Goal: Task Accomplishment & Management: Use online tool/utility

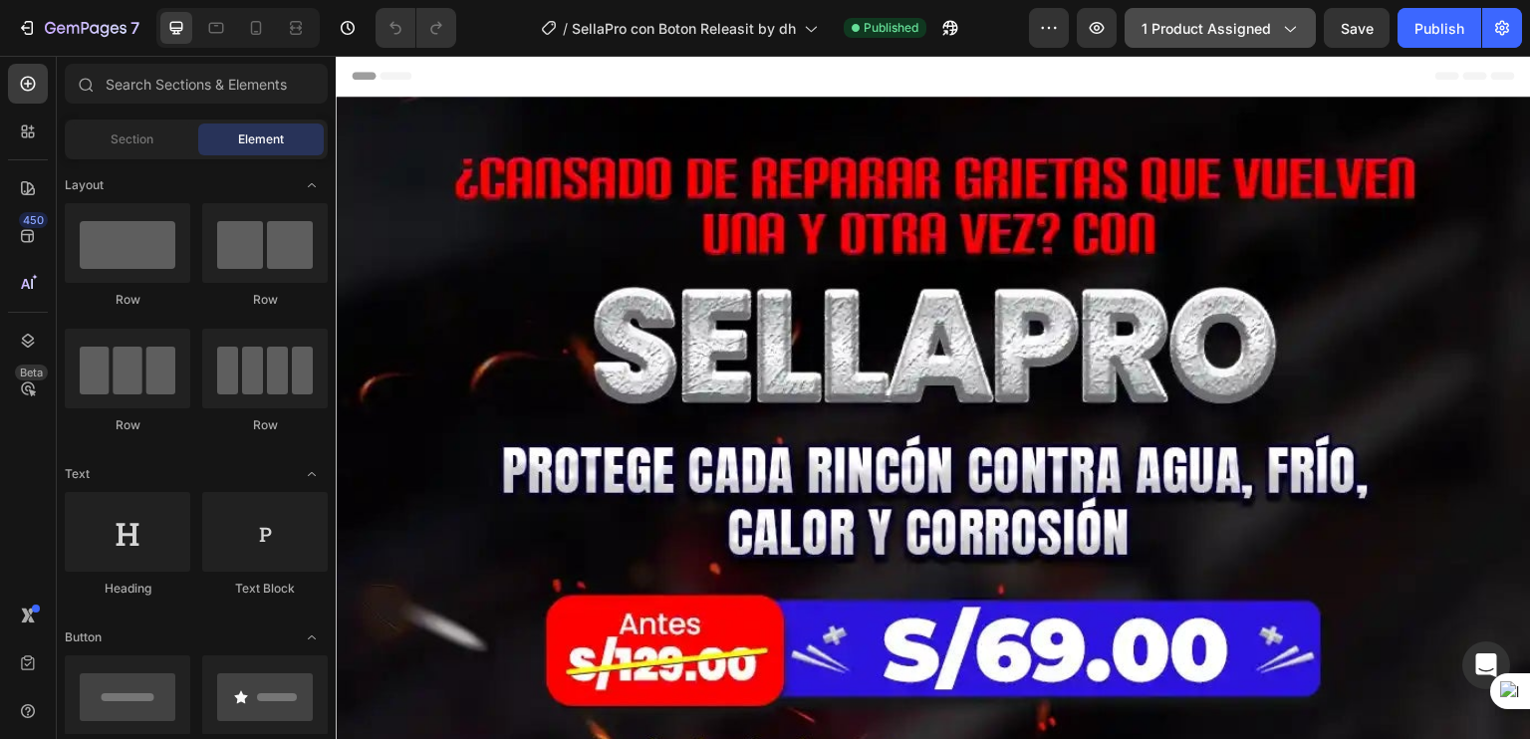
click at [1187, 42] on button "1 product assigned" at bounding box center [1220, 28] width 191 height 40
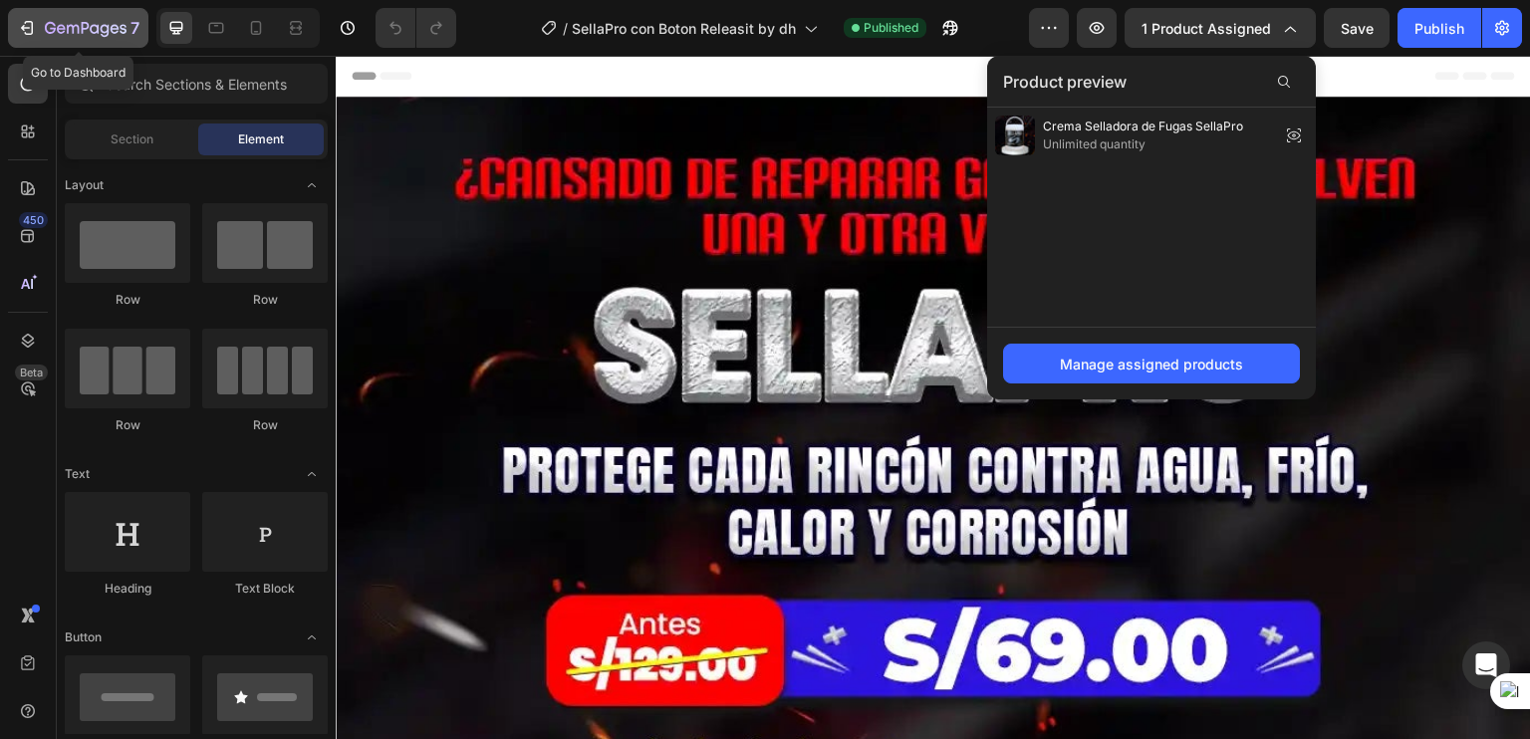
click at [76, 23] on icon "button" at bounding box center [86, 29] width 82 height 17
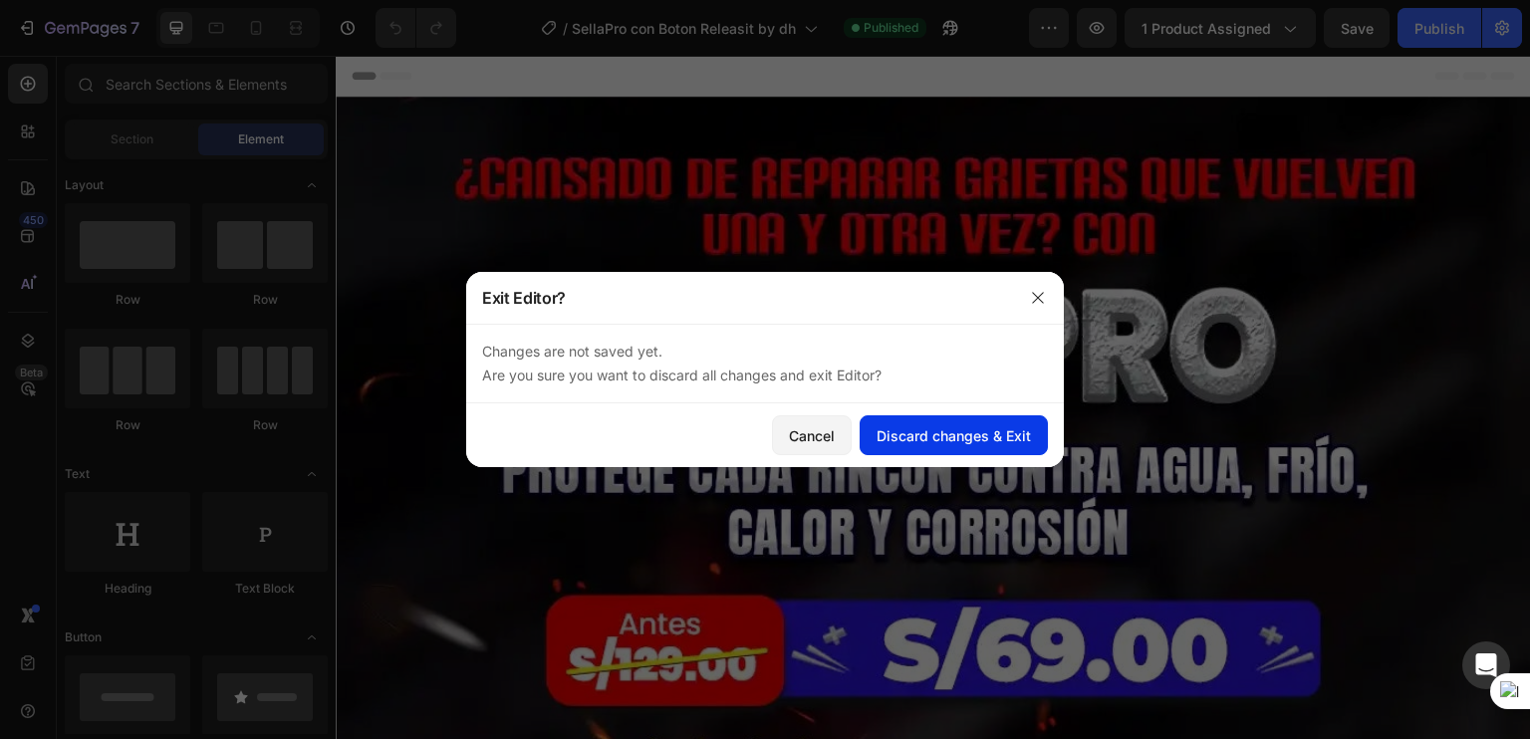
click at [952, 432] on div "Discard changes & Exit" at bounding box center [954, 435] width 154 height 21
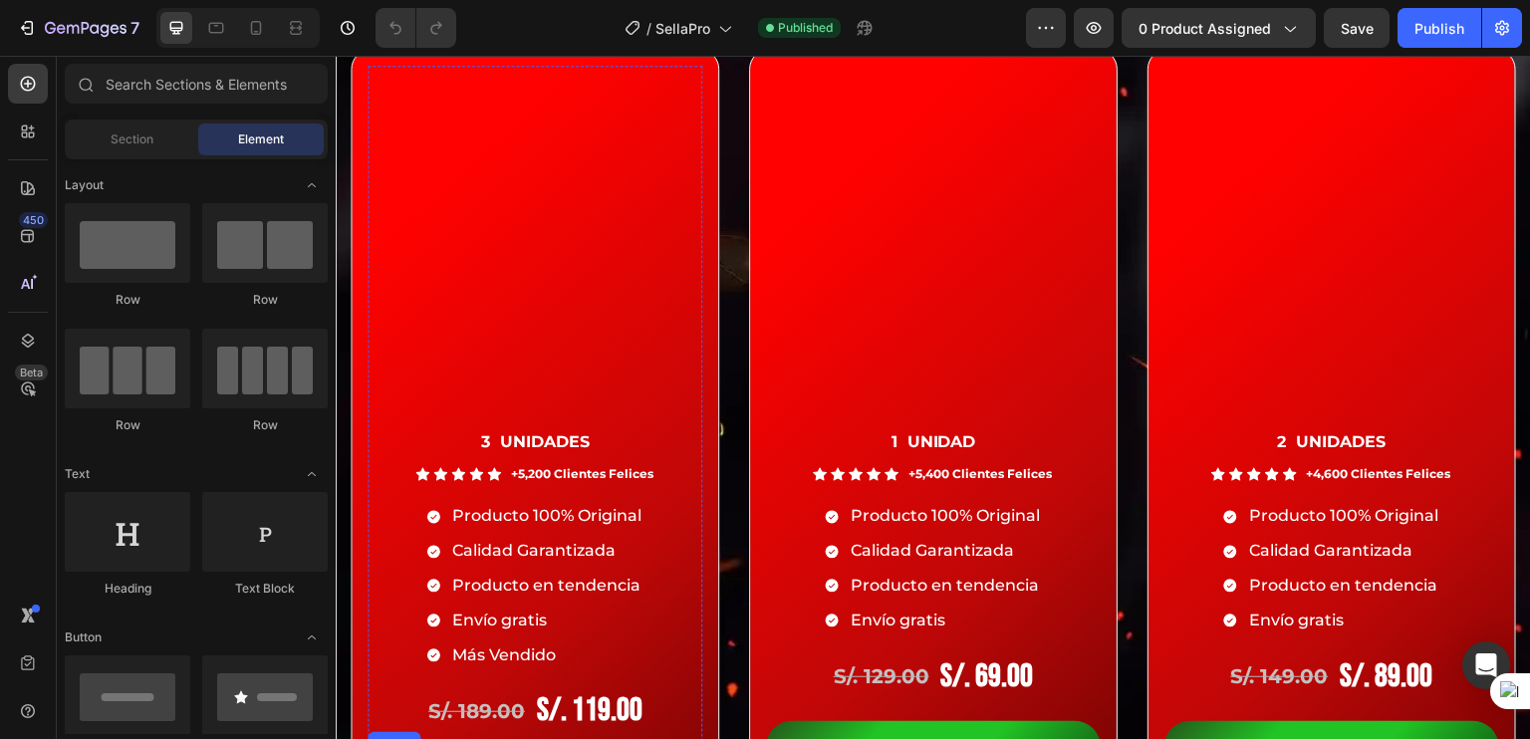
scroll to position [12105, 0]
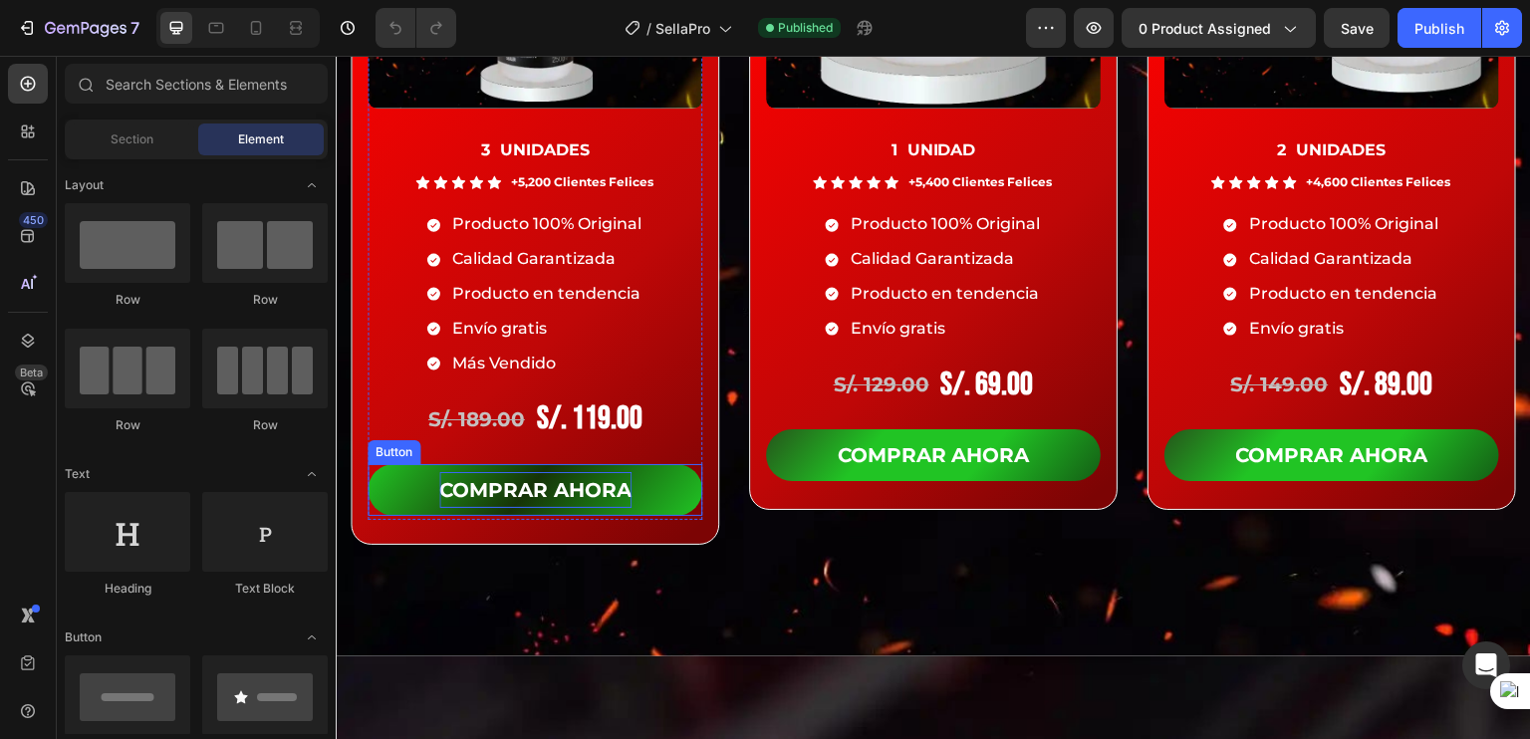
click at [501, 492] on p "COMPRAR AHORA" at bounding box center [535, 490] width 192 height 36
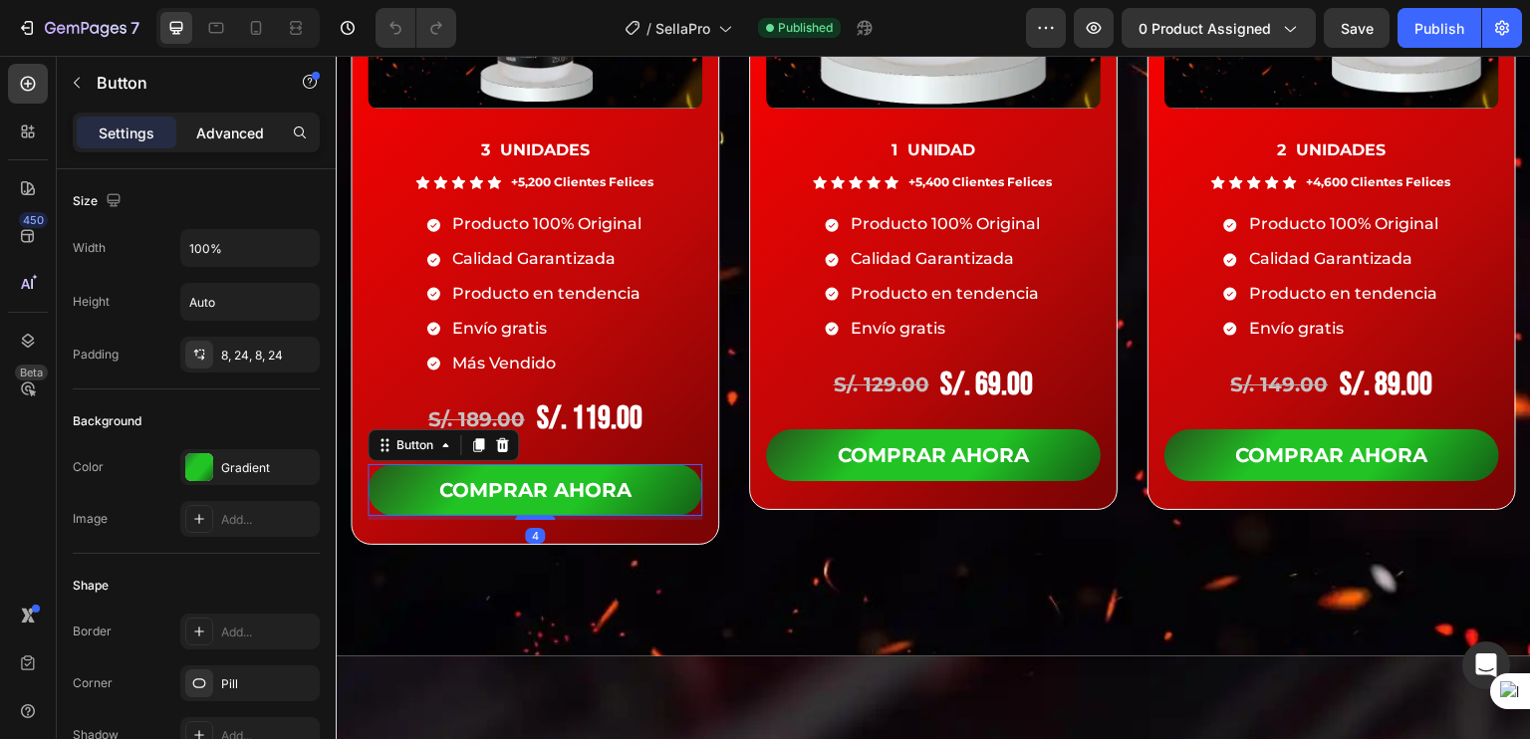
click at [241, 136] on p "Advanced" at bounding box center [230, 133] width 68 height 21
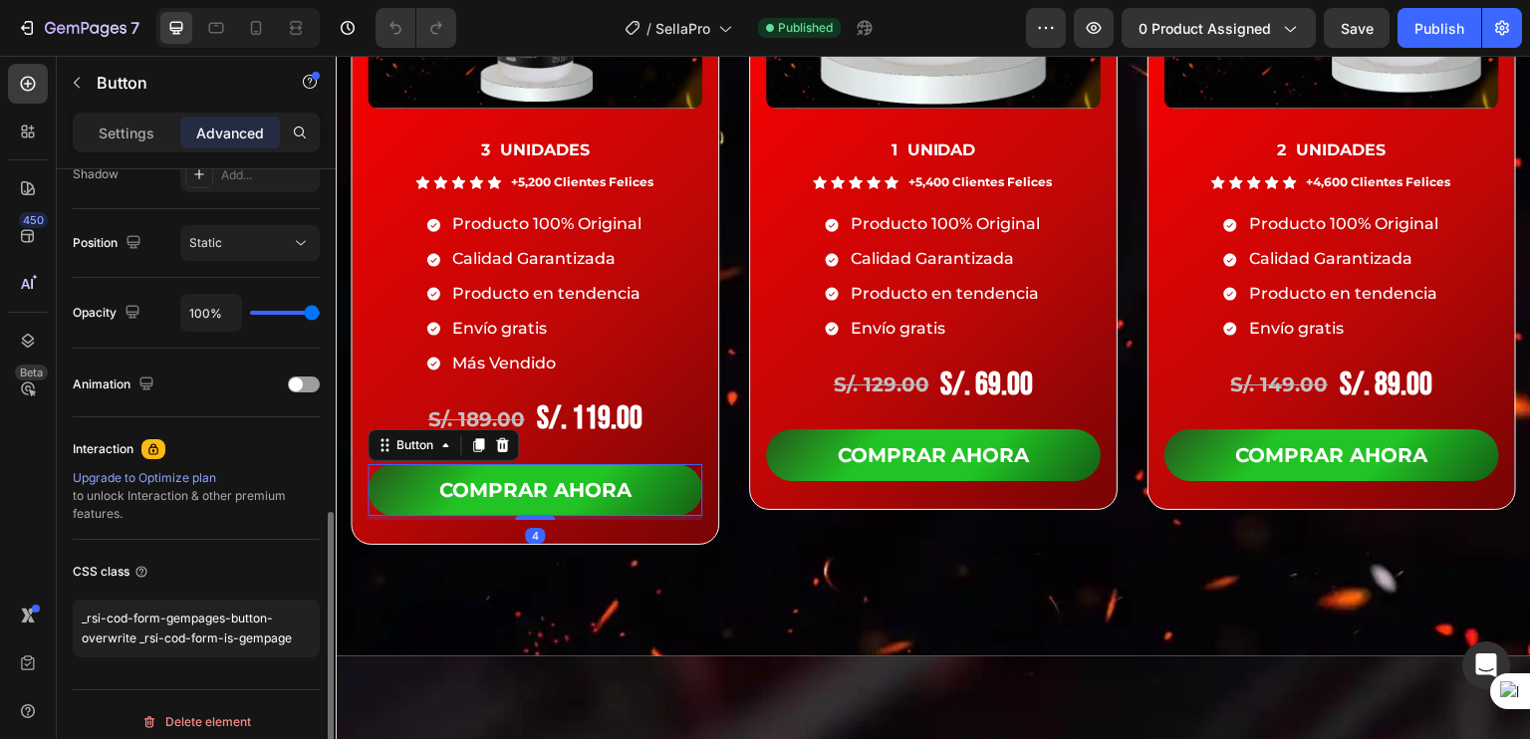
scroll to position [699, 0]
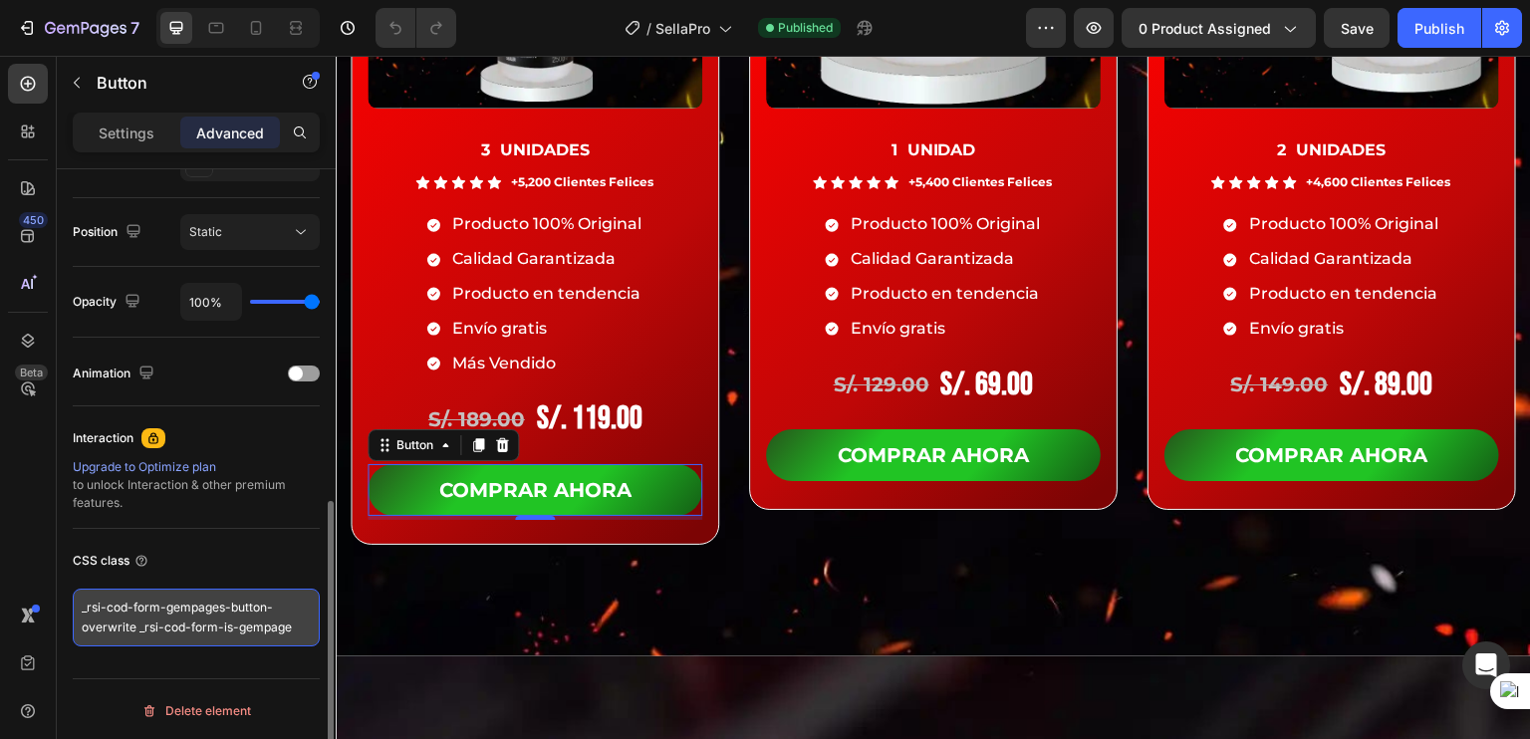
click at [224, 610] on textarea "_rsi-cod-form-gempages-button-overwrite _rsi-cod-form-is-gempage" at bounding box center [196, 618] width 247 height 58
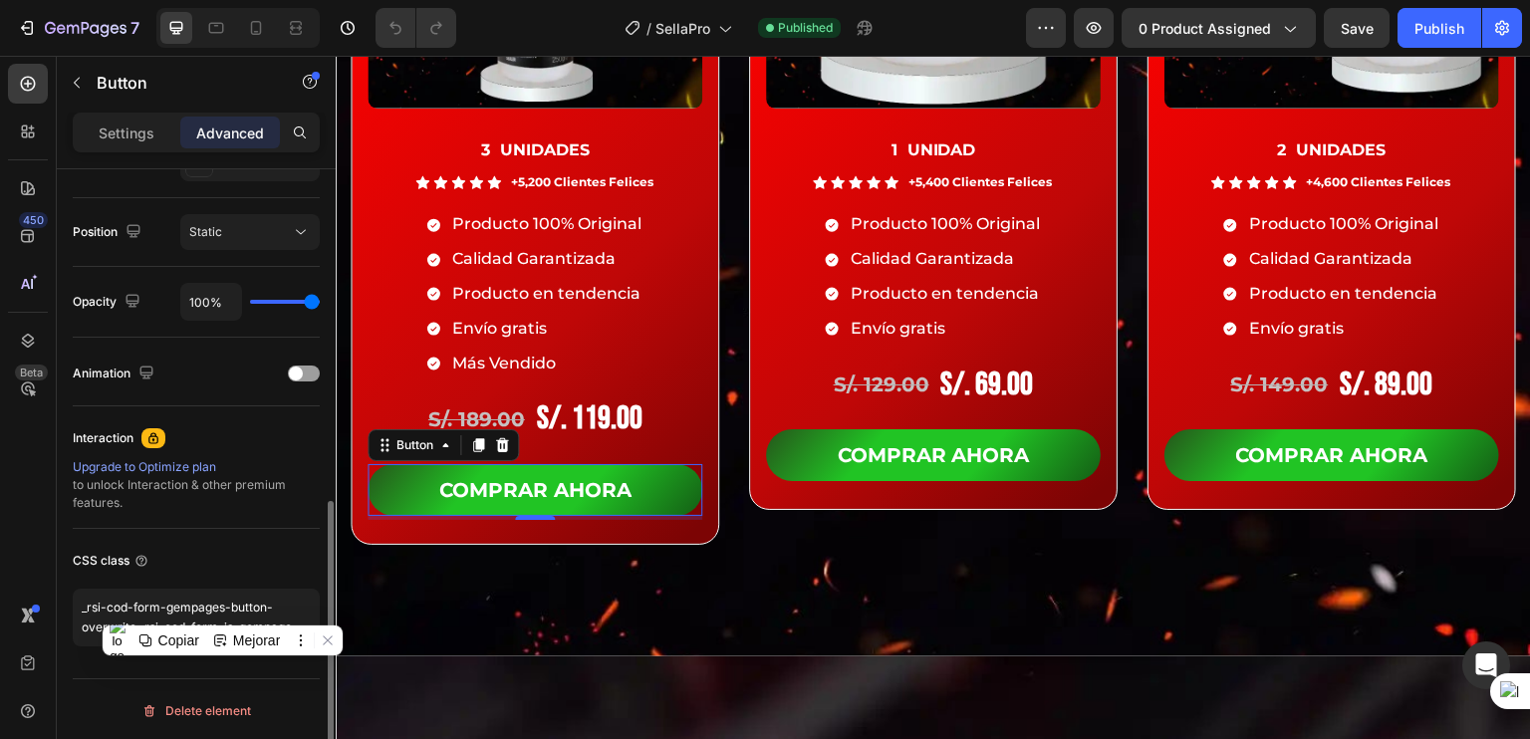
click at [312, 570] on div "CSS class" at bounding box center [196, 561] width 247 height 32
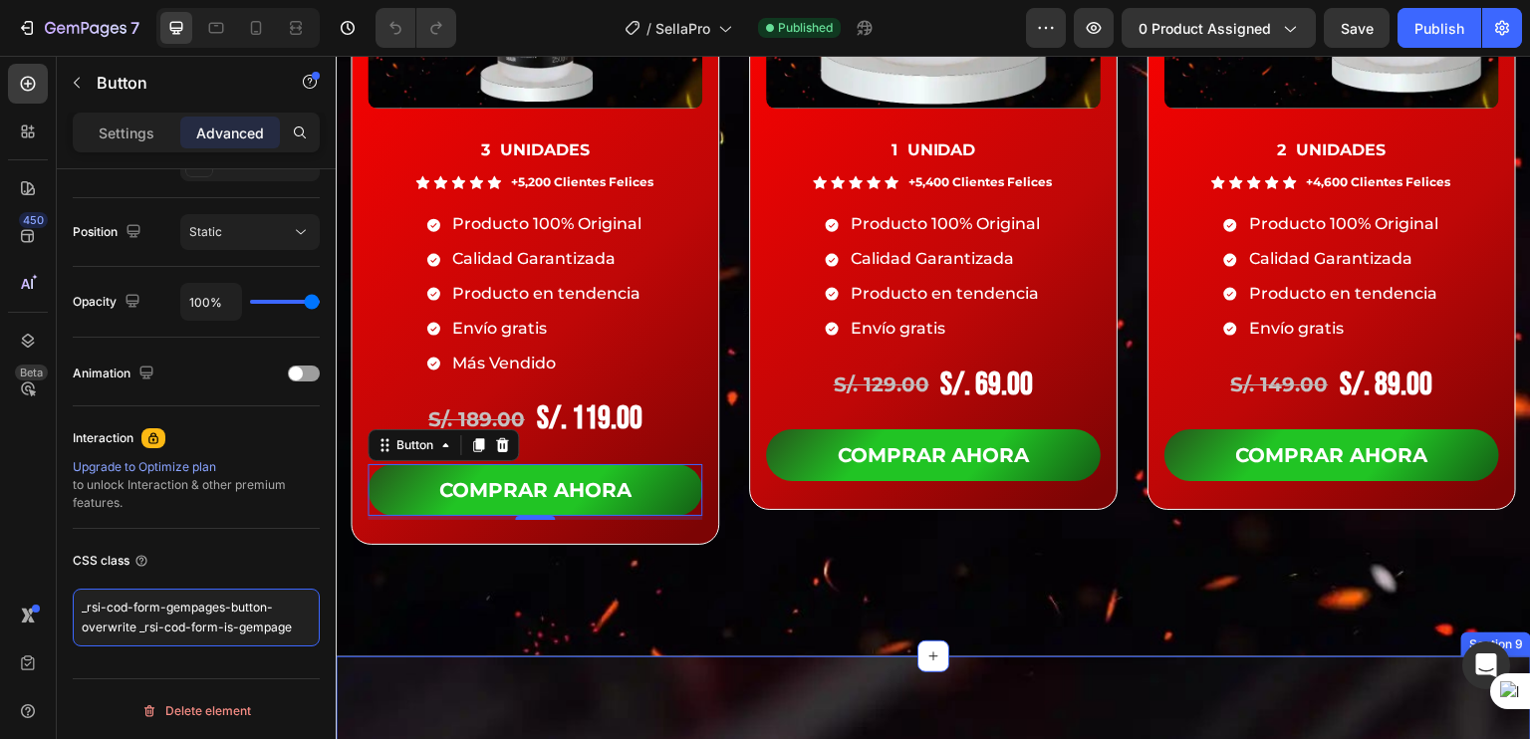
drag, startPoint x: 411, startPoint y: 660, endPoint x: 337, endPoint y: 666, distance: 74.9
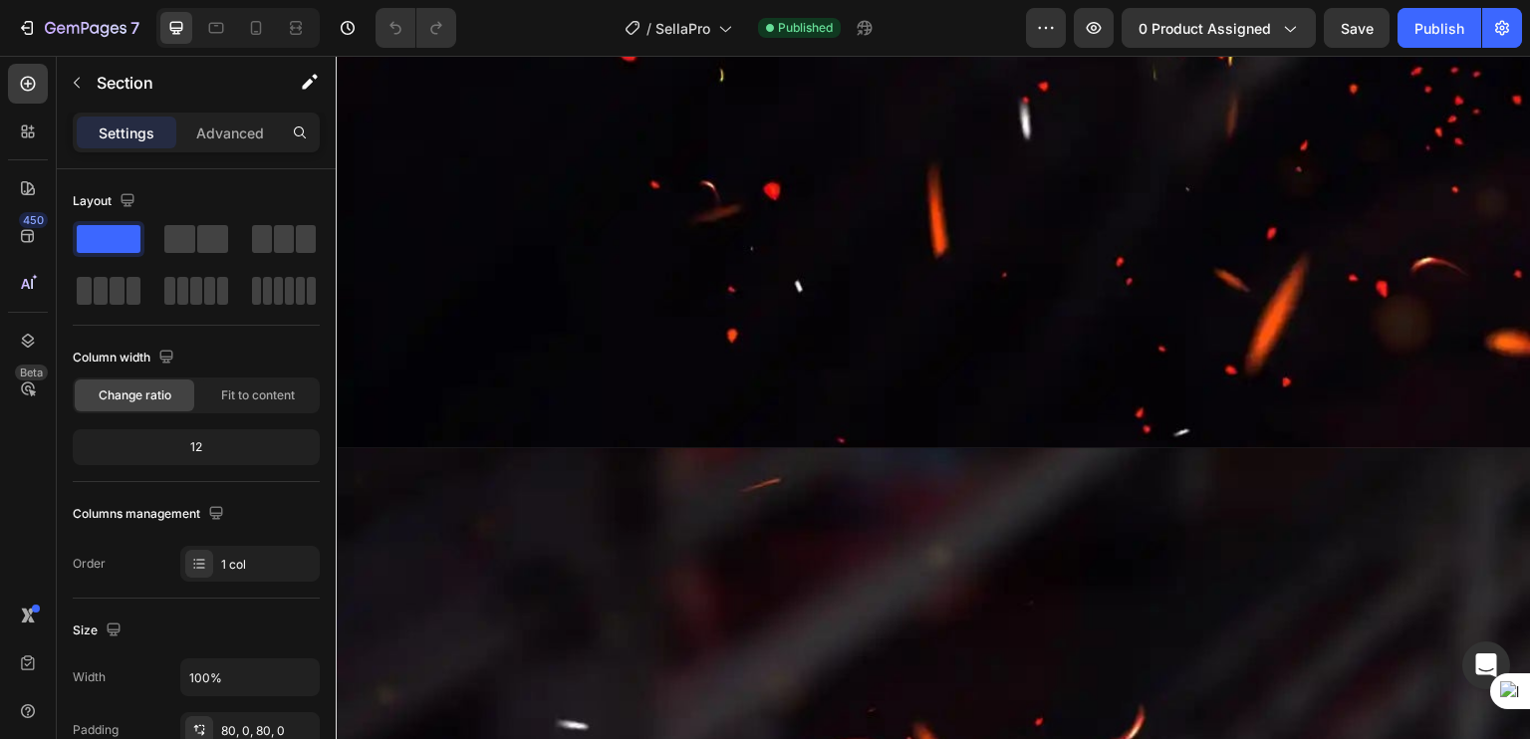
scroll to position [9089, 0]
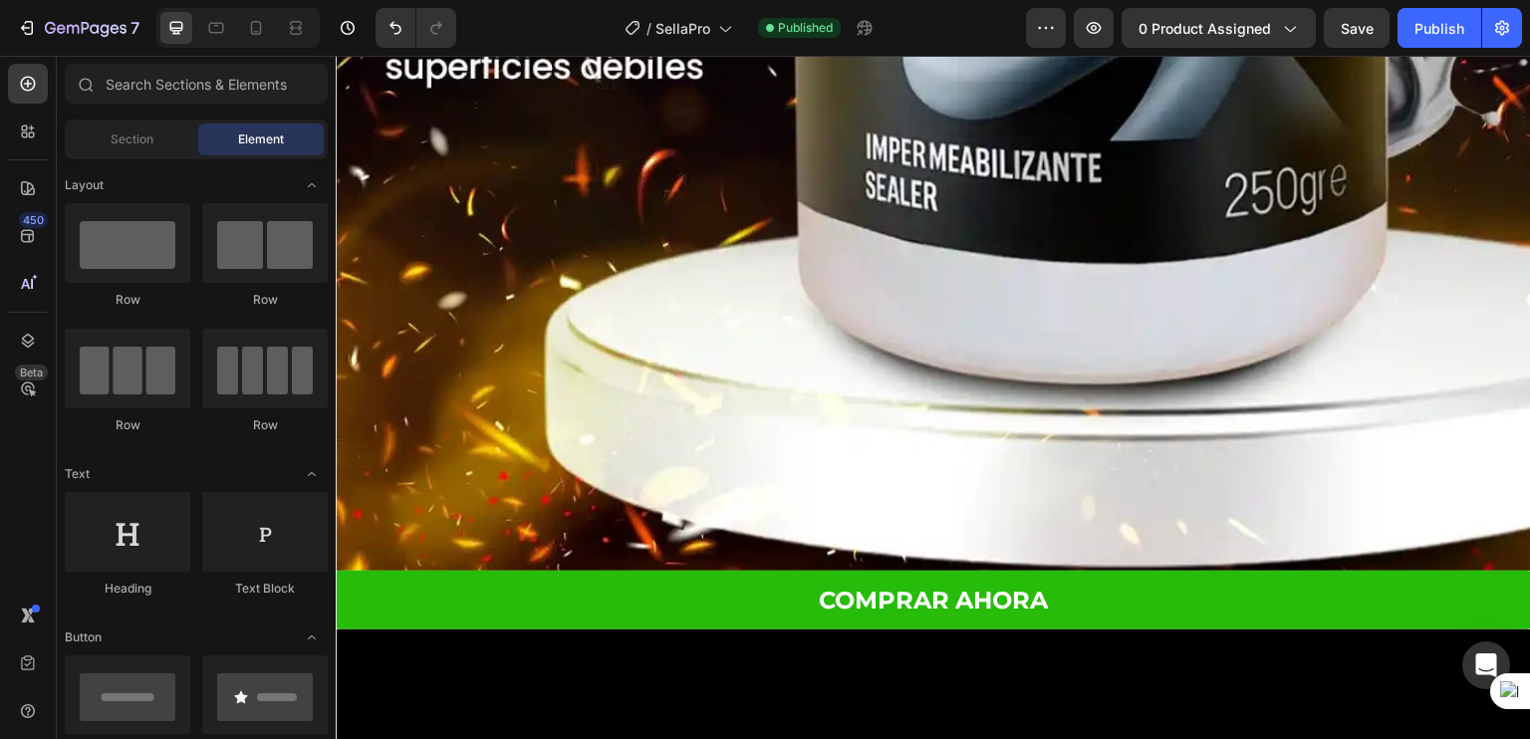
scroll to position [1633, 0]
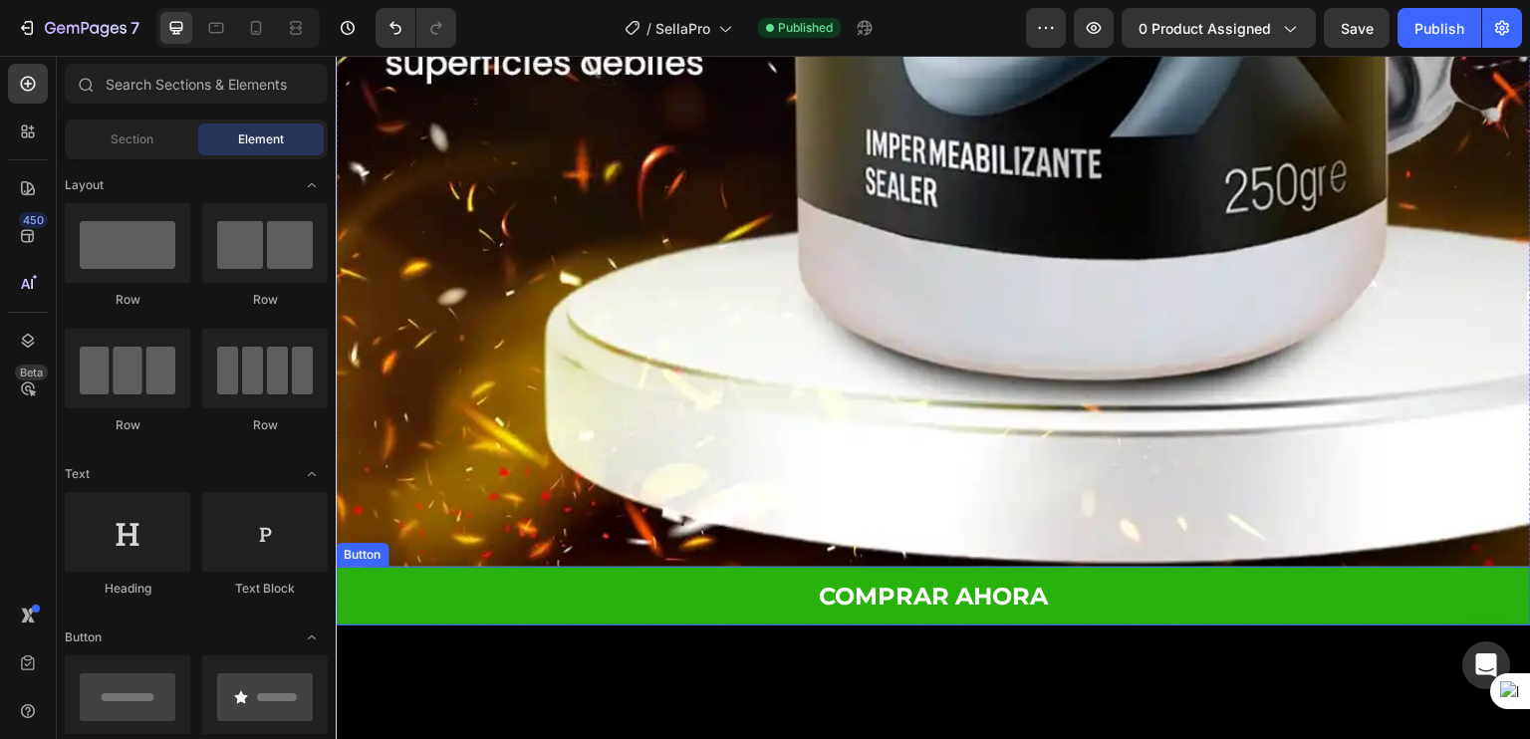
click at [547, 567] on link "COMPRAR AHORA" at bounding box center [933, 596] width 1195 height 59
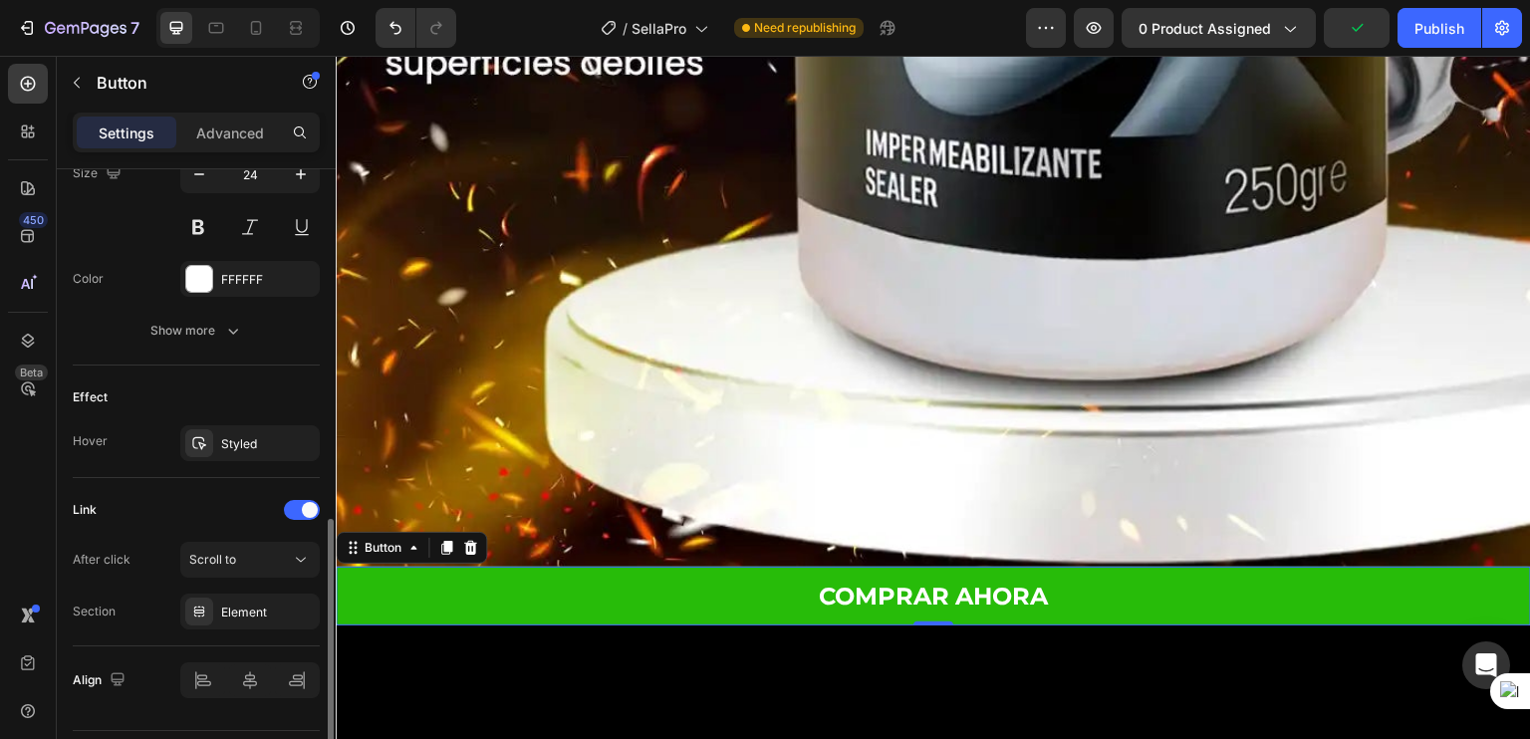
scroll to position [901, 0]
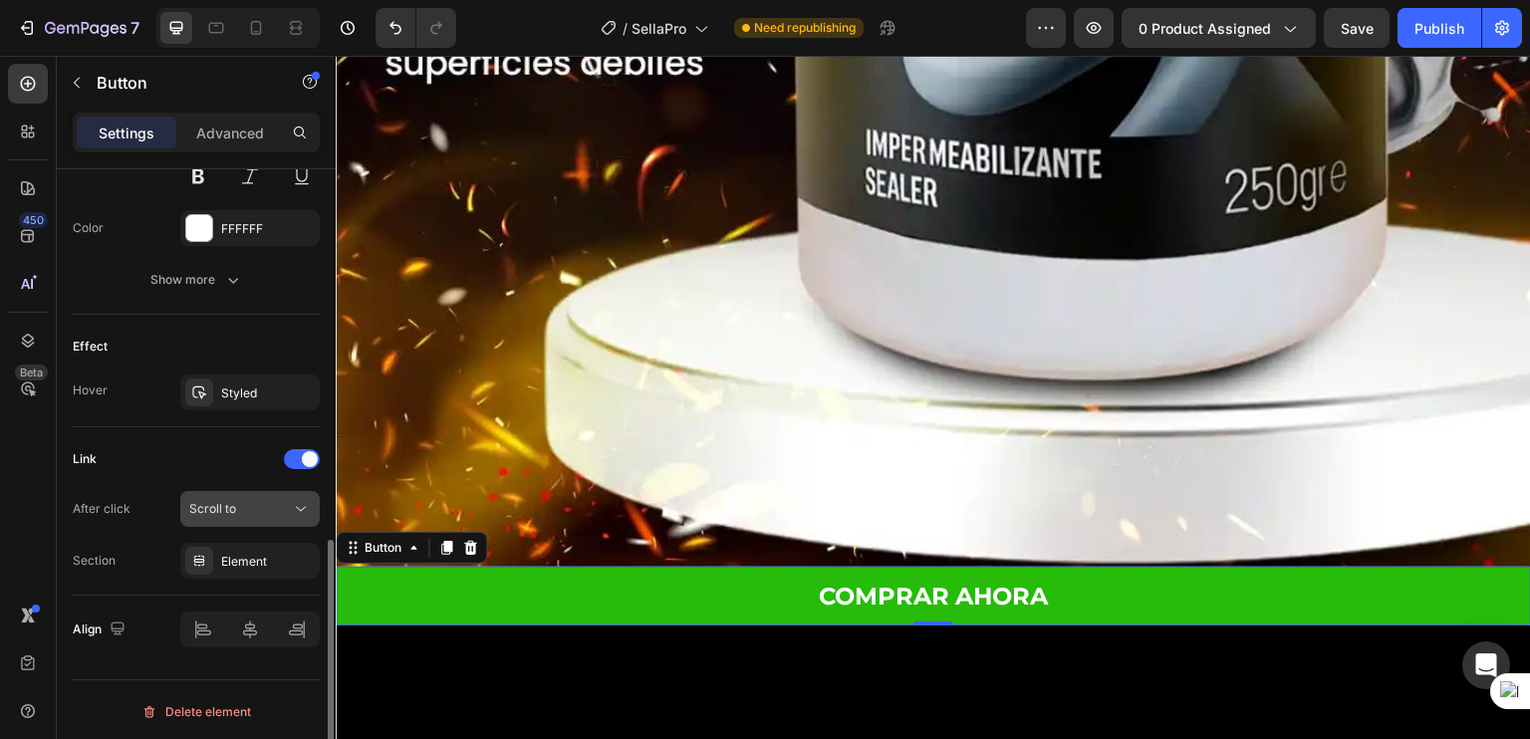
click at [297, 513] on icon at bounding box center [301, 509] width 20 height 20
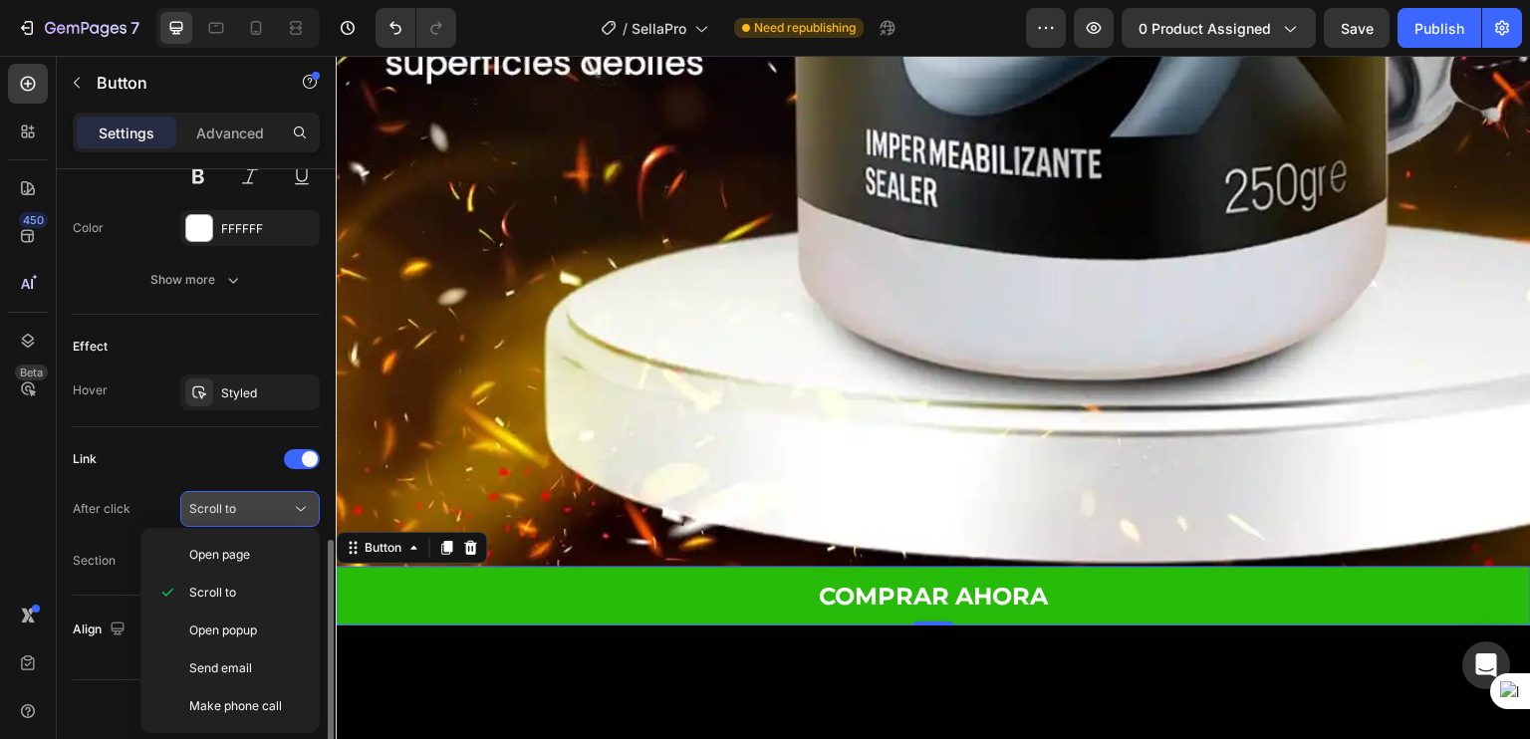
click at [301, 506] on icon at bounding box center [301, 509] width 20 height 20
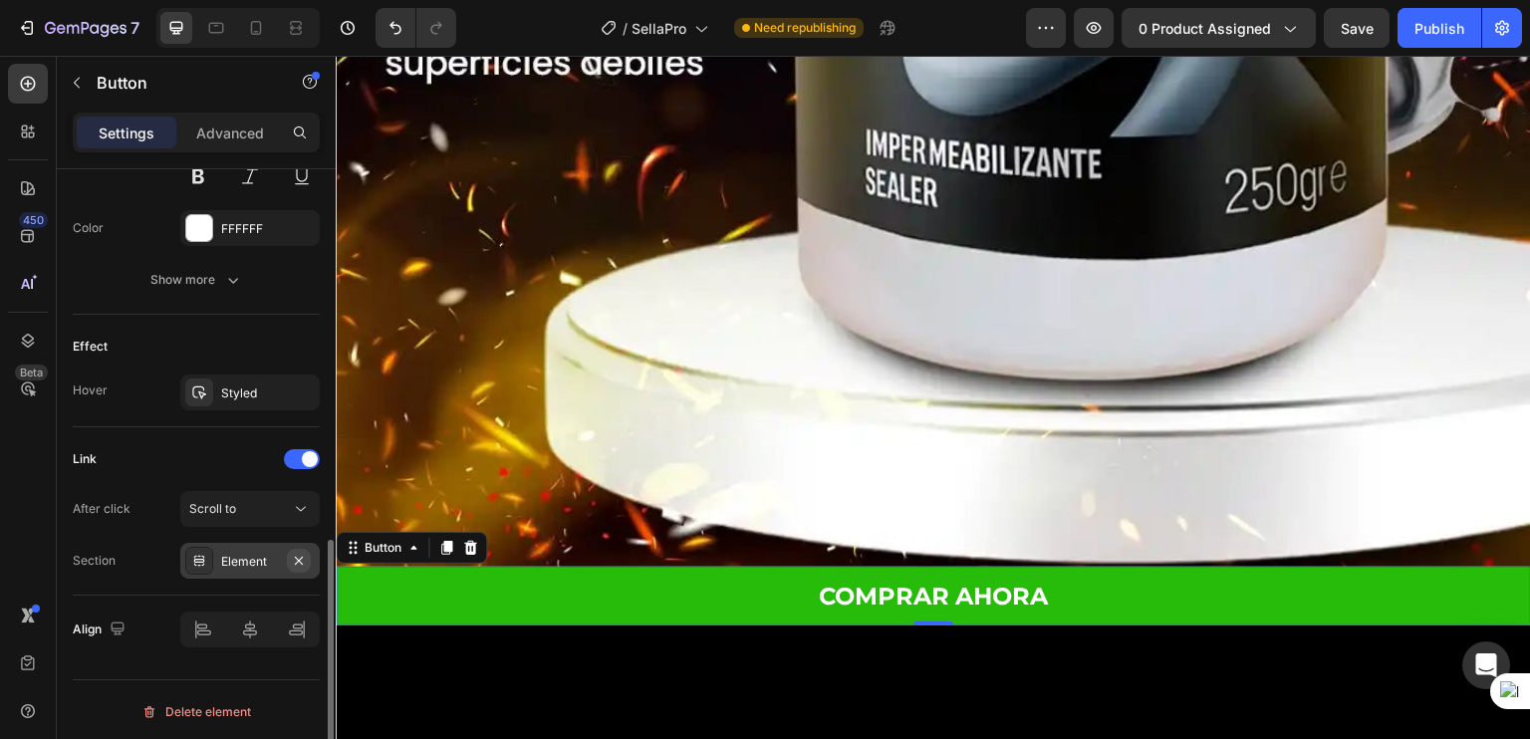
click at [295, 553] on icon "button" at bounding box center [299, 561] width 16 height 16
click at [292, 458] on div at bounding box center [302, 459] width 36 height 20
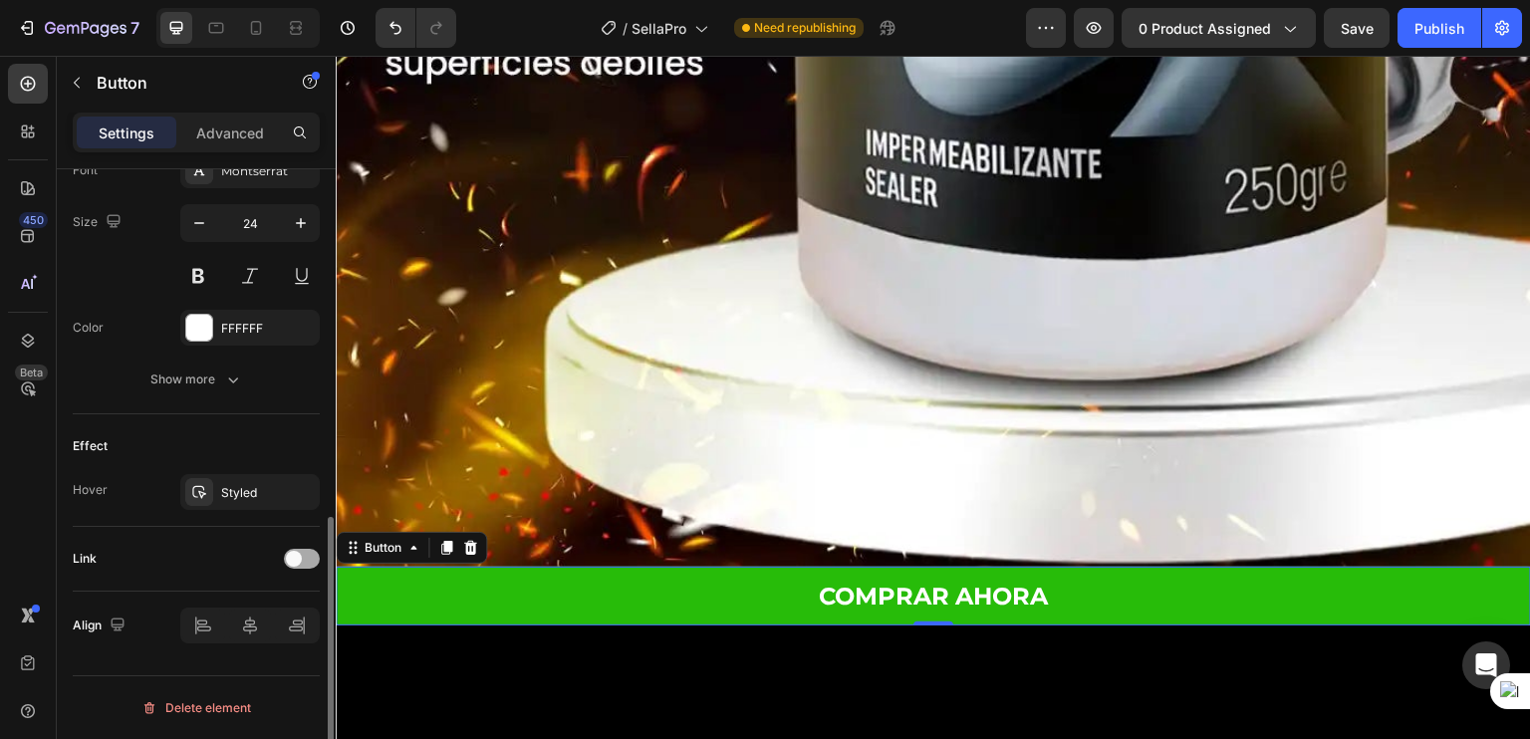
scroll to position [798, 0]
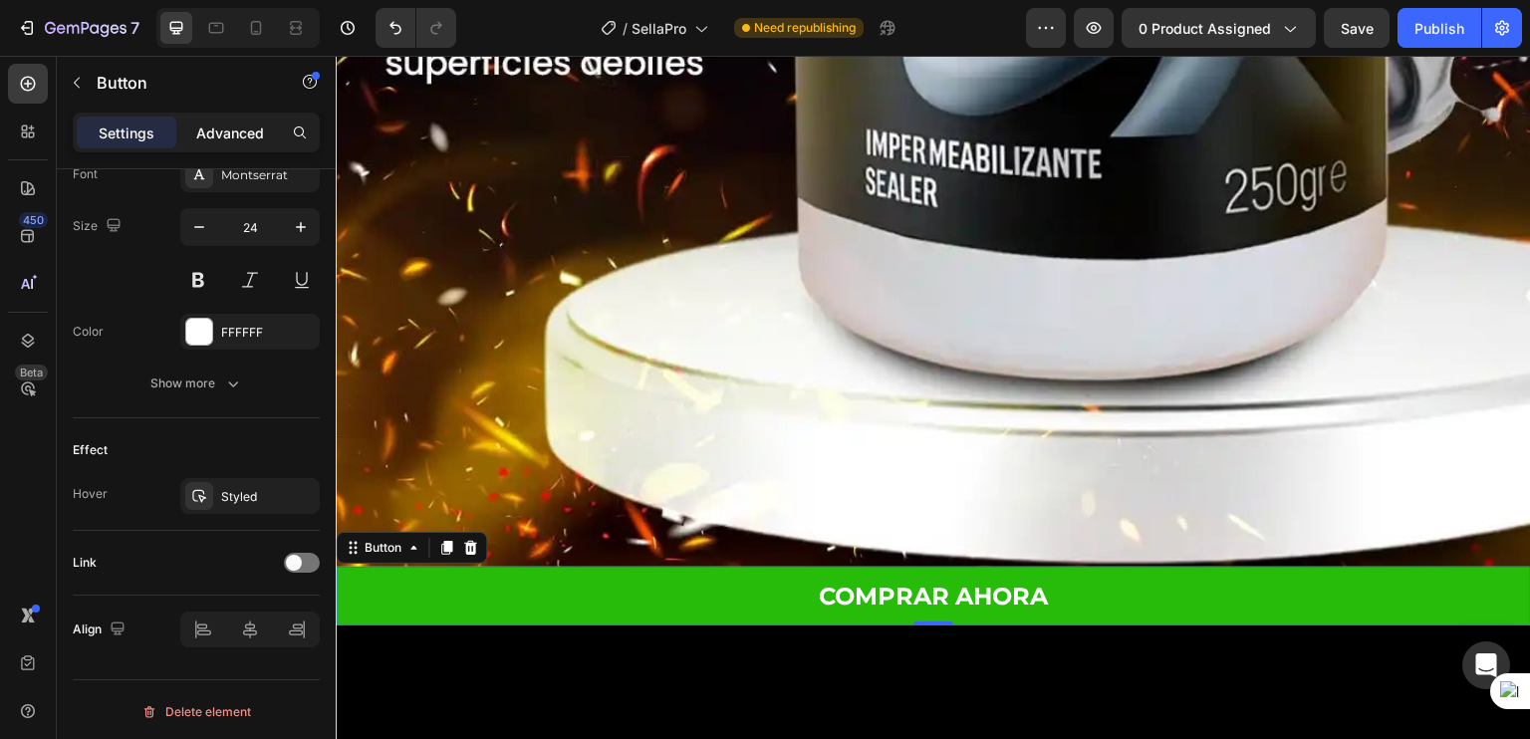
click at [231, 137] on p "Advanced" at bounding box center [230, 133] width 68 height 21
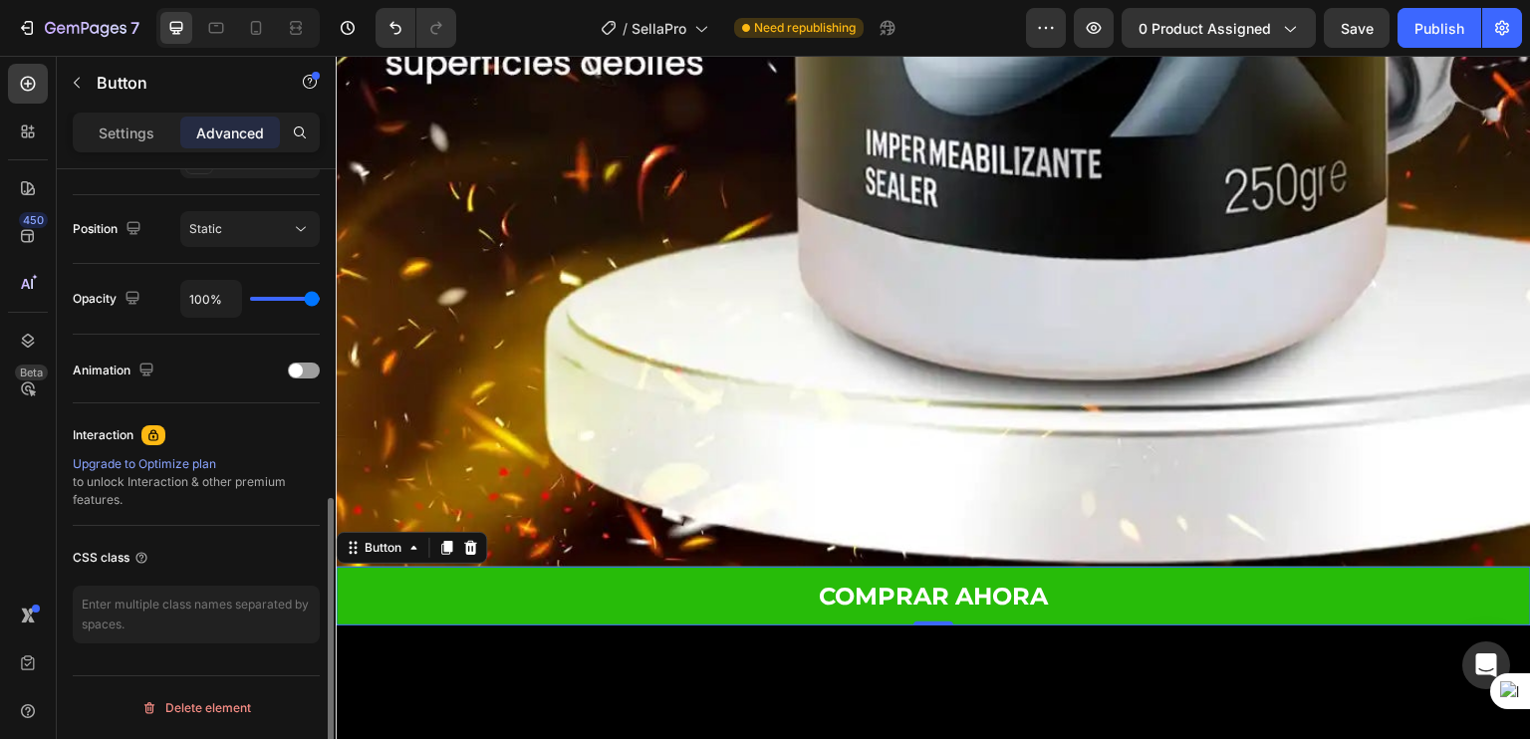
scroll to position [699, 0]
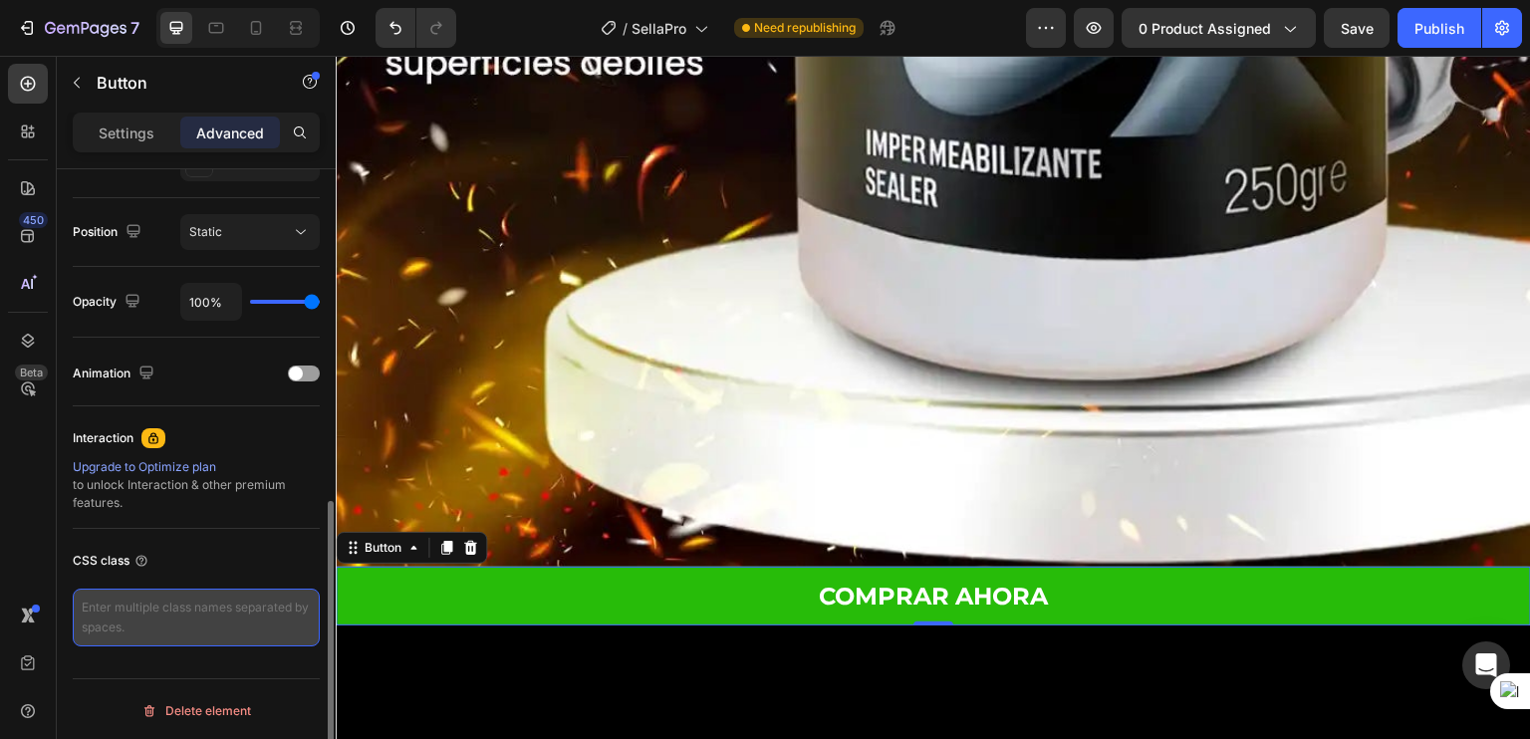
click at [128, 631] on textarea at bounding box center [196, 618] width 247 height 58
paste textarea "_rsi-cod-form-gempages-button-overwrite _rsi-cod-form-is-gempage"
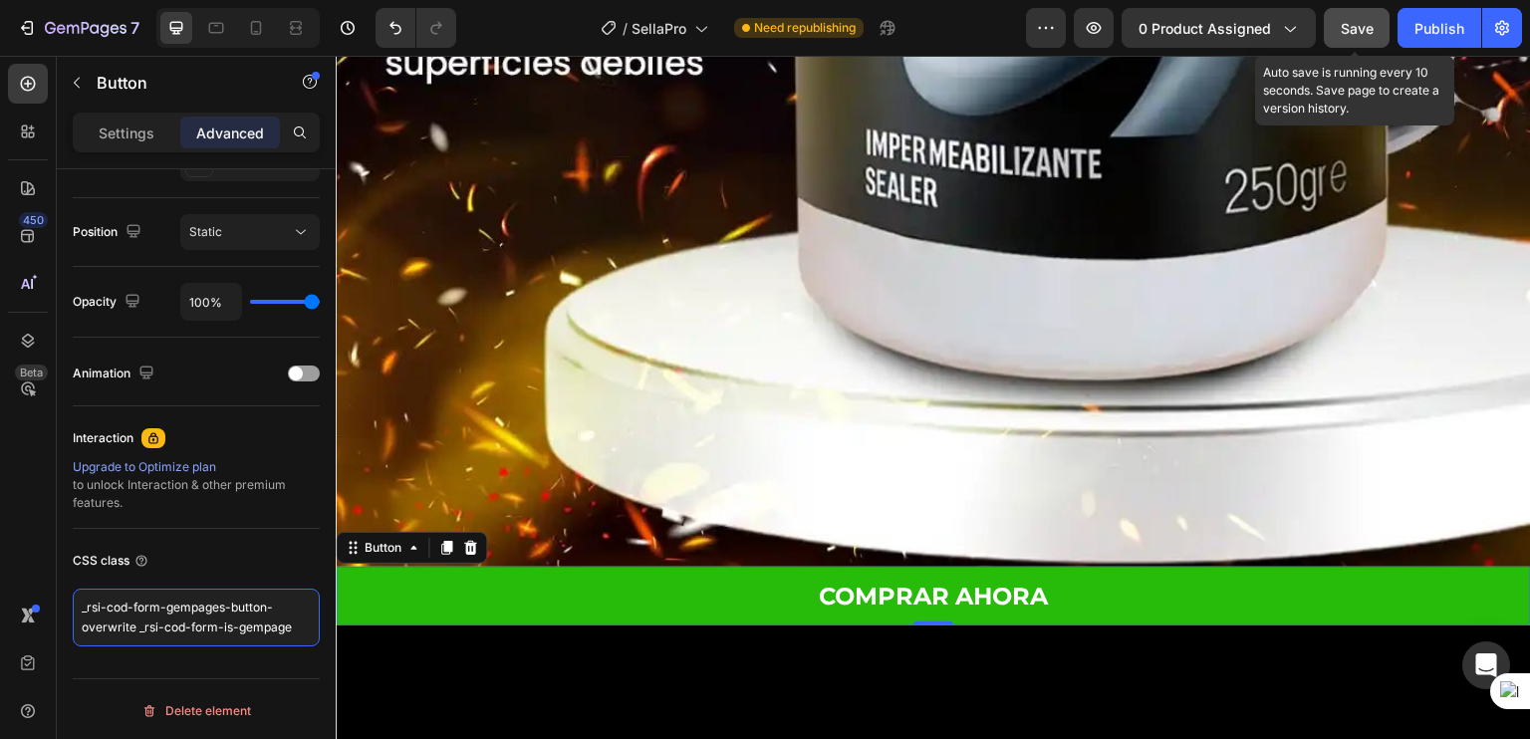
type textarea "_rsi-cod-form-gempages-button-overwrite _rsi-cod-form-is-gempage"
click at [1346, 28] on span "Save" at bounding box center [1357, 28] width 33 height 17
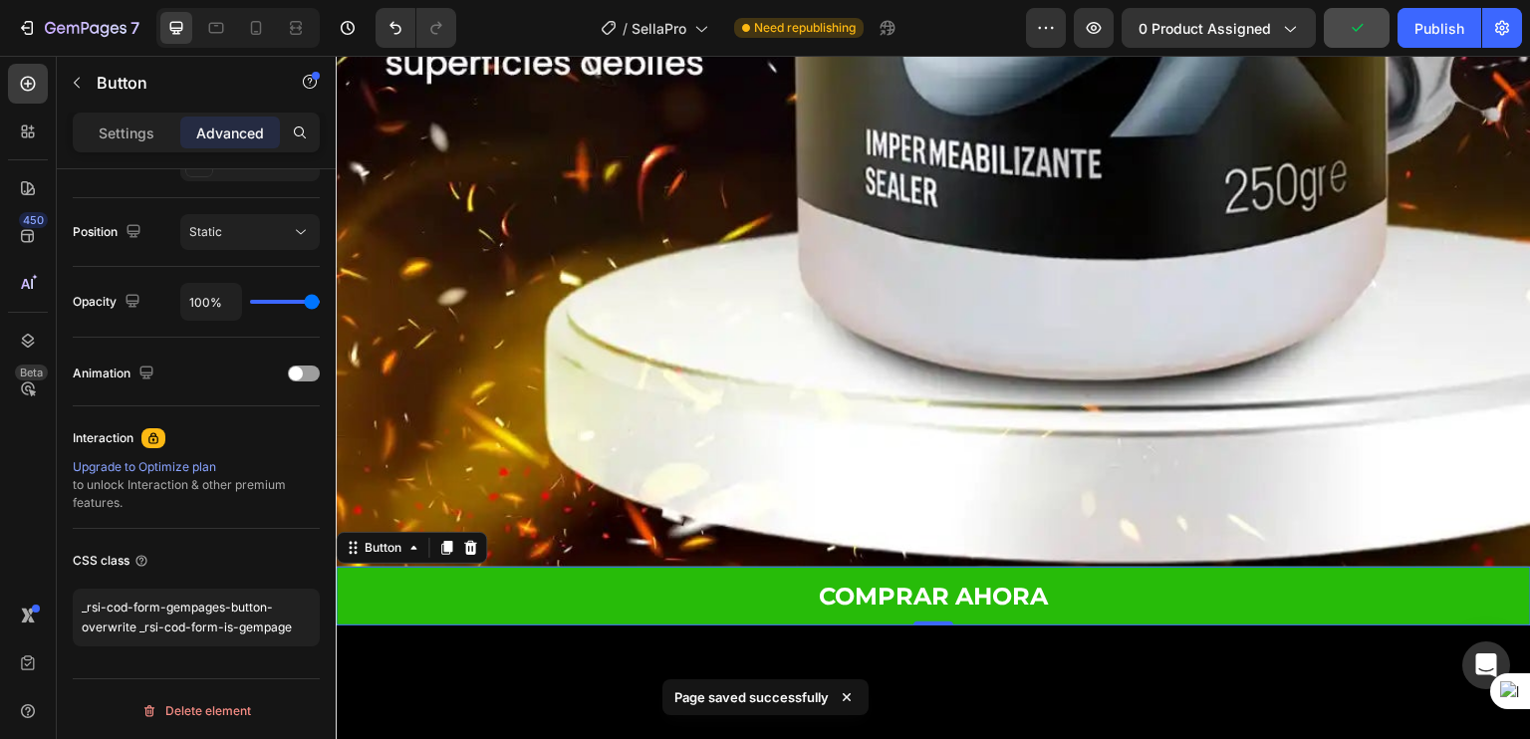
click at [1207, 50] on div "7 Version history / SellaPro Need republishing Preview 0 product assigned Publi…" at bounding box center [765, 28] width 1530 height 57
click at [1185, 48] on div "7 Version history / SellaPro Need republishing Preview 0 product assigned Publi…" at bounding box center [765, 28] width 1530 height 57
click at [1148, 30] on span "0 product assigned" at bounding box center [1205, 28] width 132 height 21
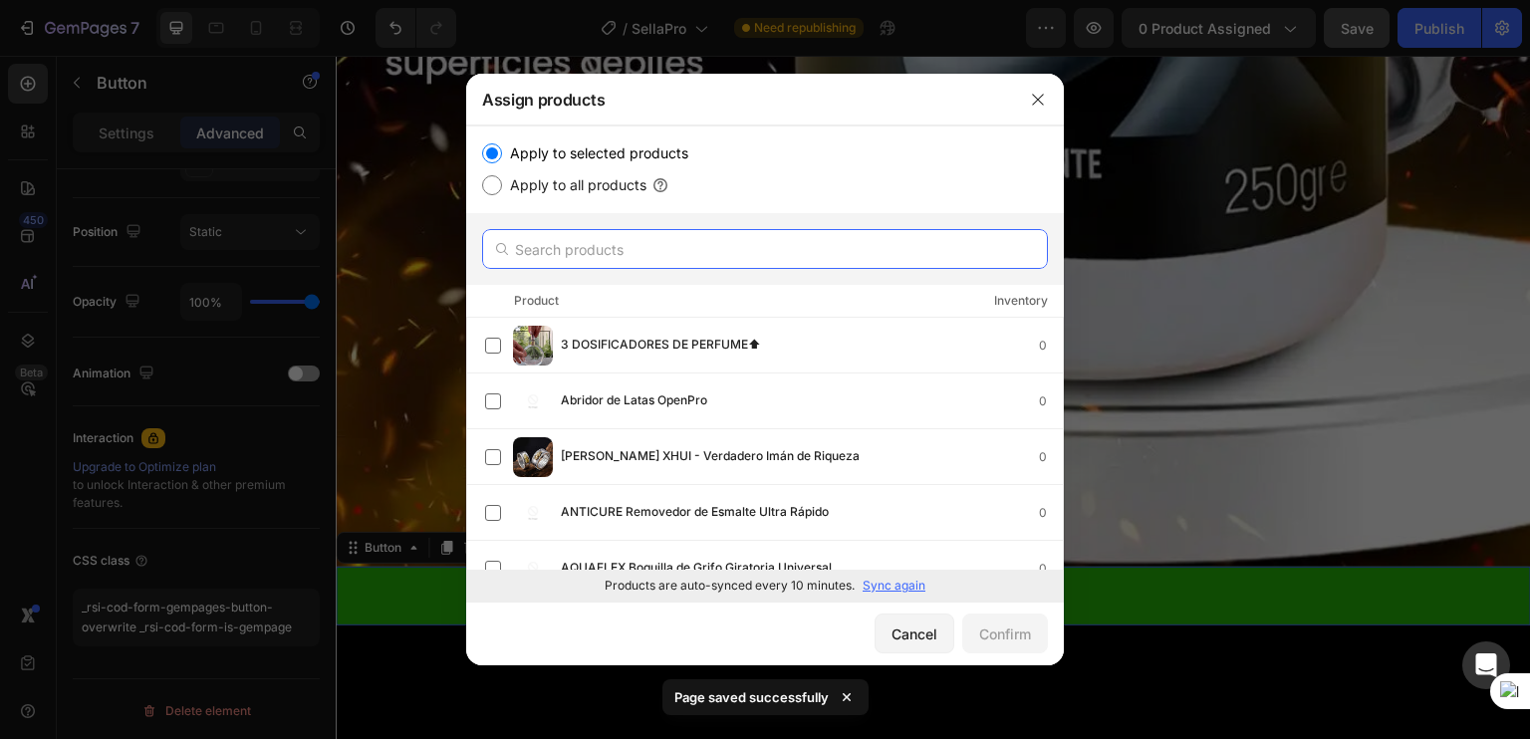
click at [650, 265] on input "text" at bounding box center [765, 249] width 566 height 40
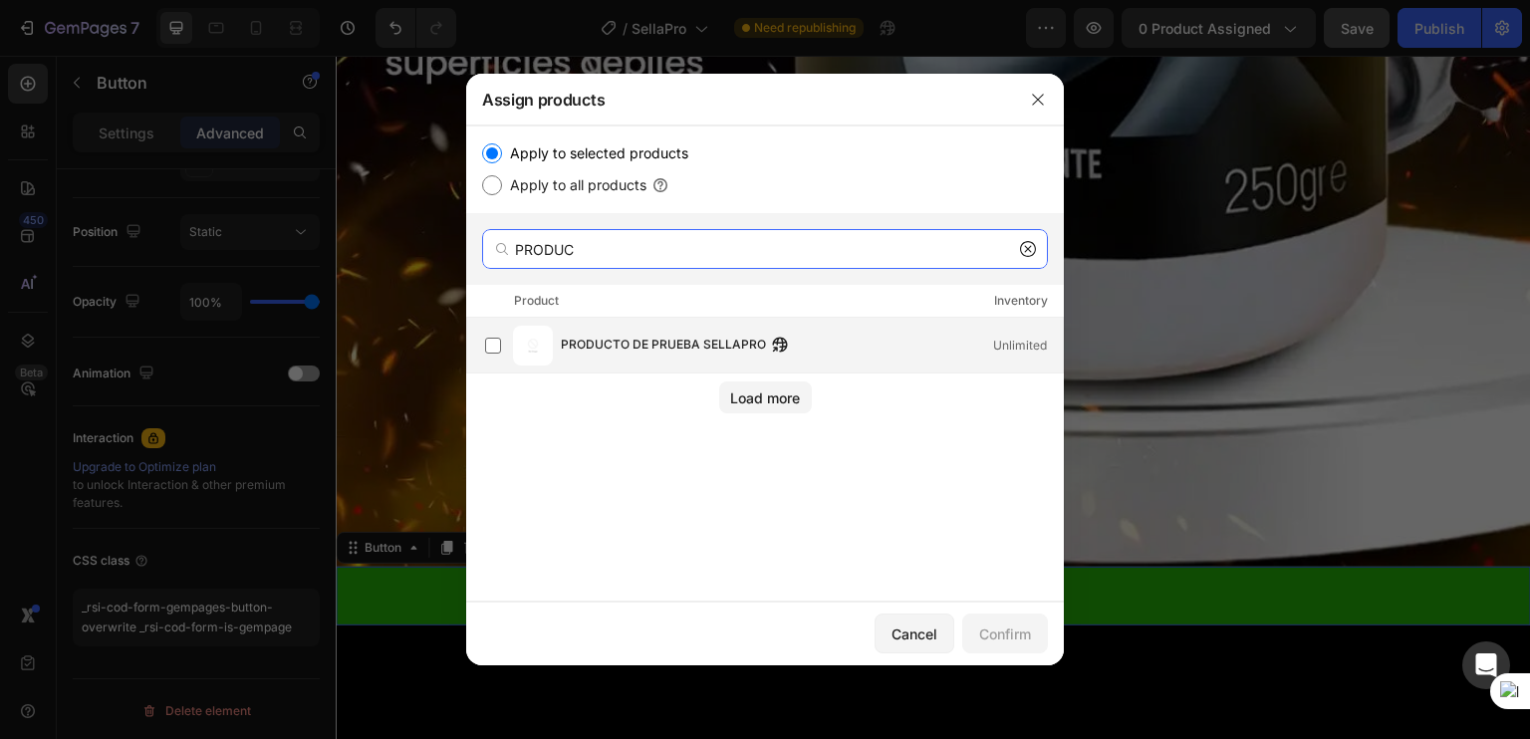
type input "PRODUC"
click at [511, 336] on div "PRODUCTO DE PRUEBA SELLAPRO Unlimited" at bounding box center [774, 346] width 578 height 40
click at [998, 641] on div "Confirm" at bounding box center [1005, 634] width 52 height 21
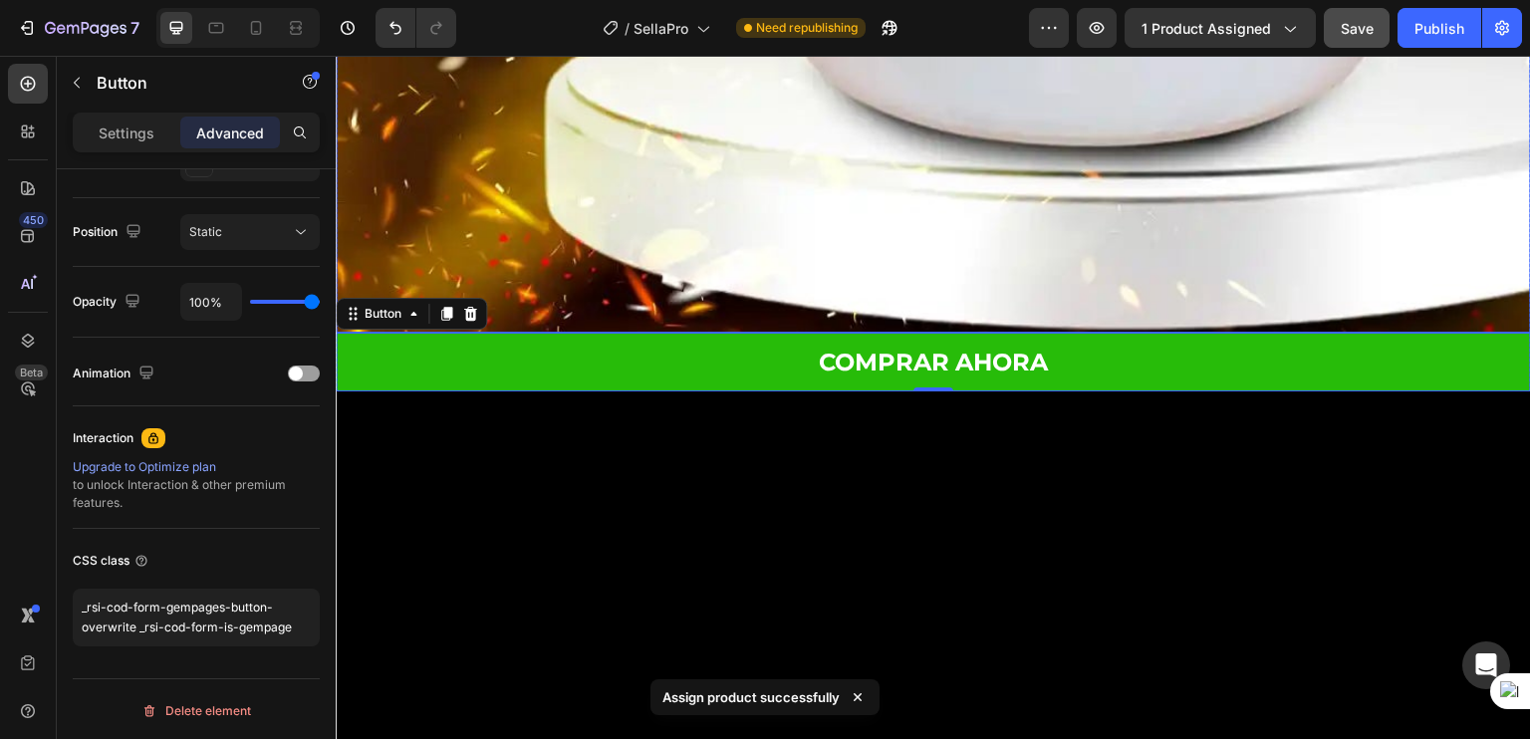
scroll to position [1868, 0]
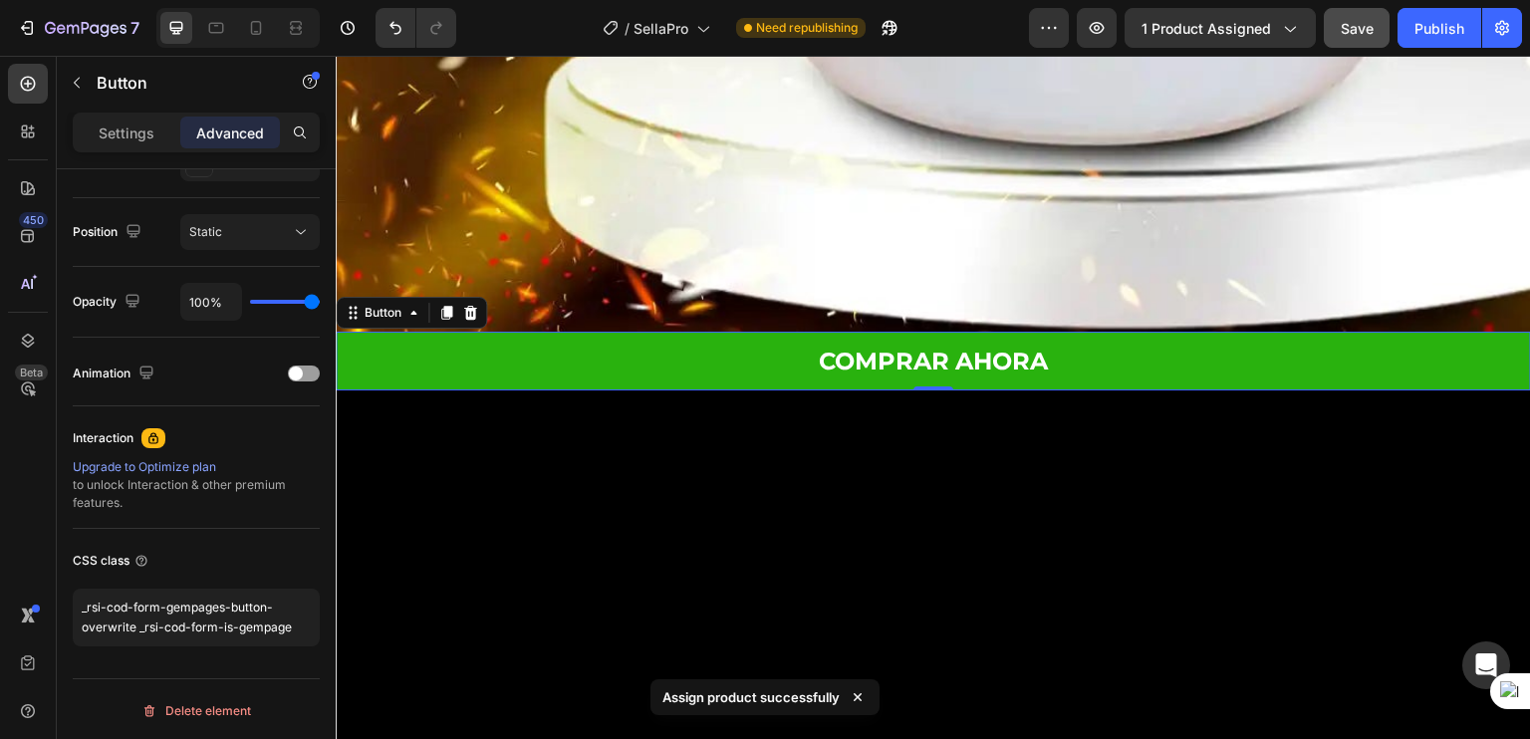
click at [448, 332] on button "COMPRAR AHORA" at bounding box center [933, 361] width 1195 height 59
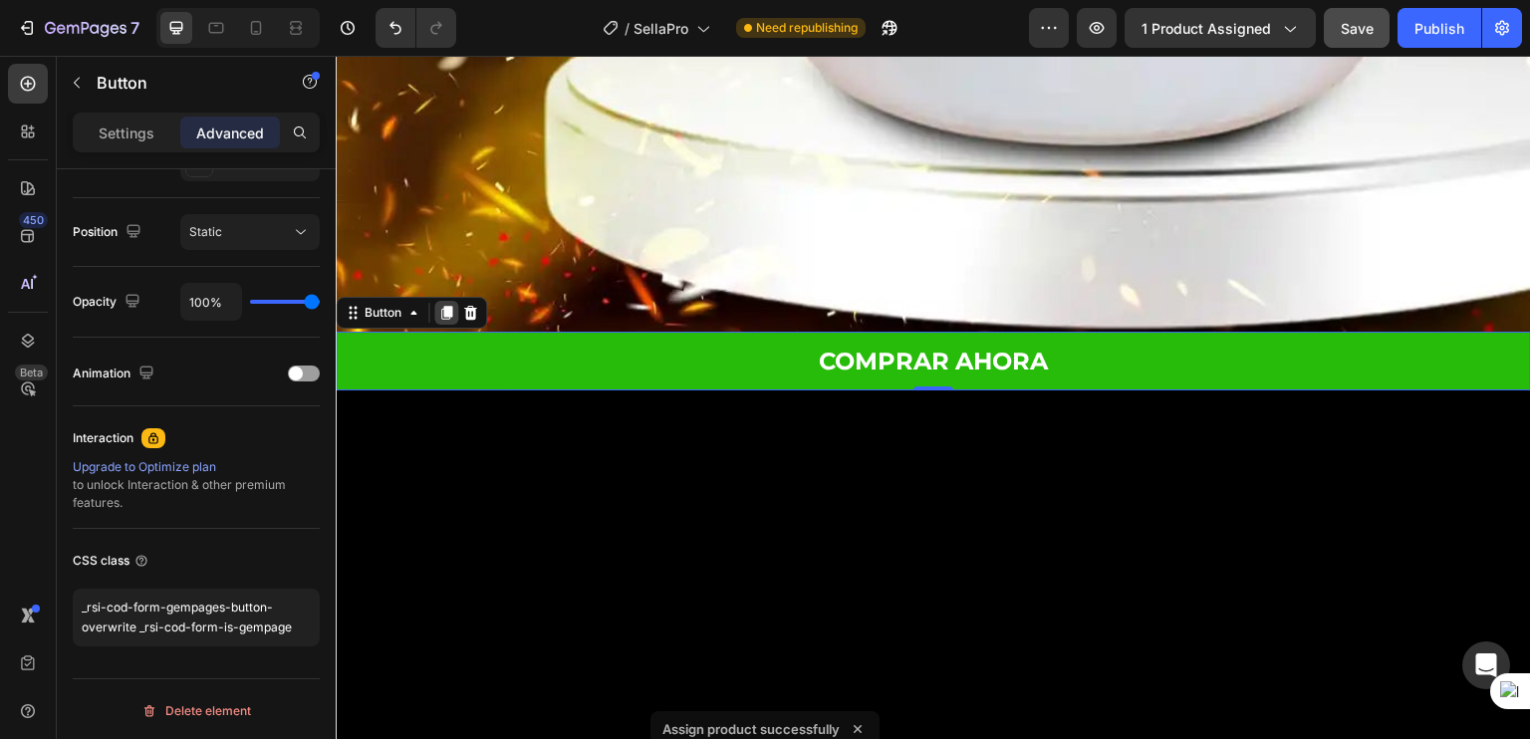
click at [448, 305] on icon at bounding box center [446, 313] width 16 height 16
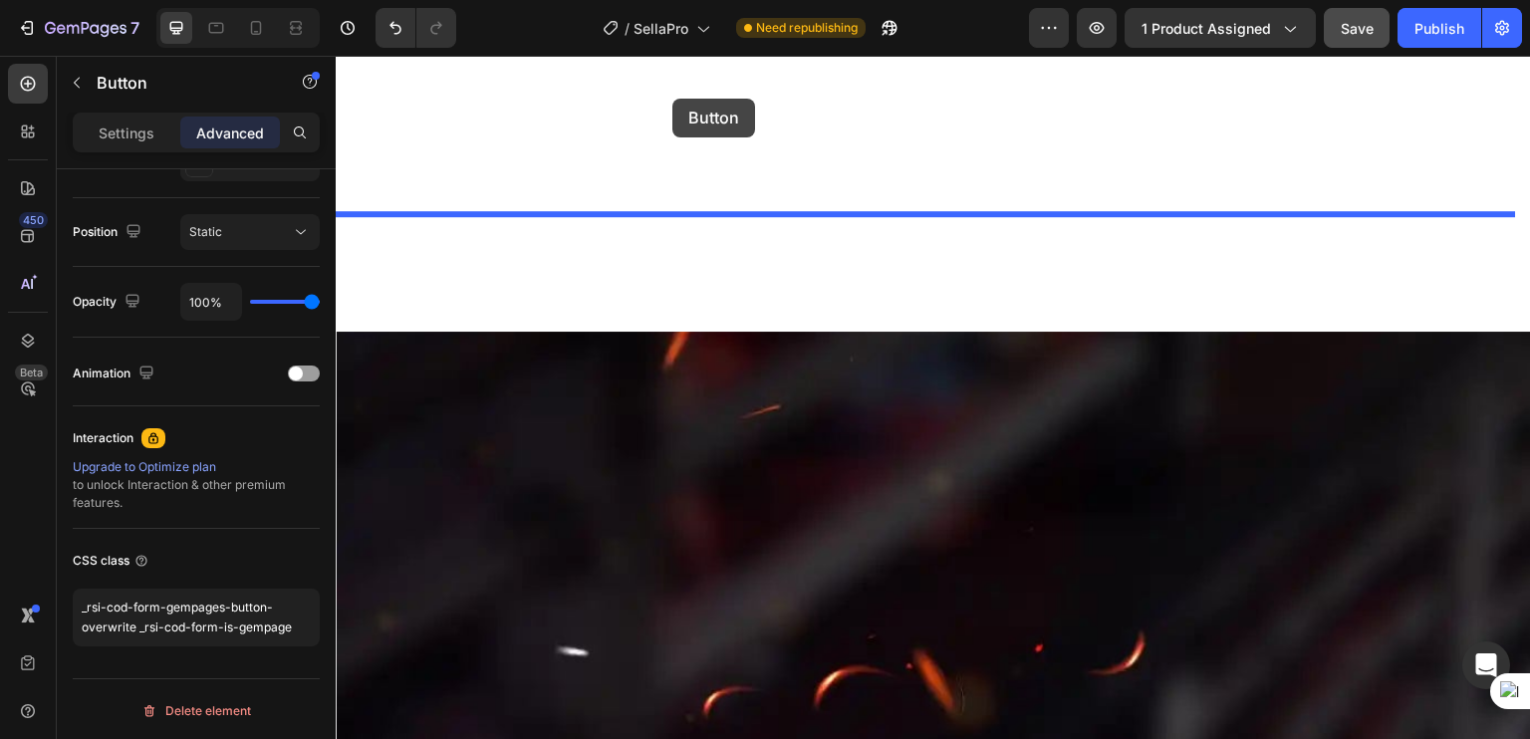
scroll to position [6747, 0]
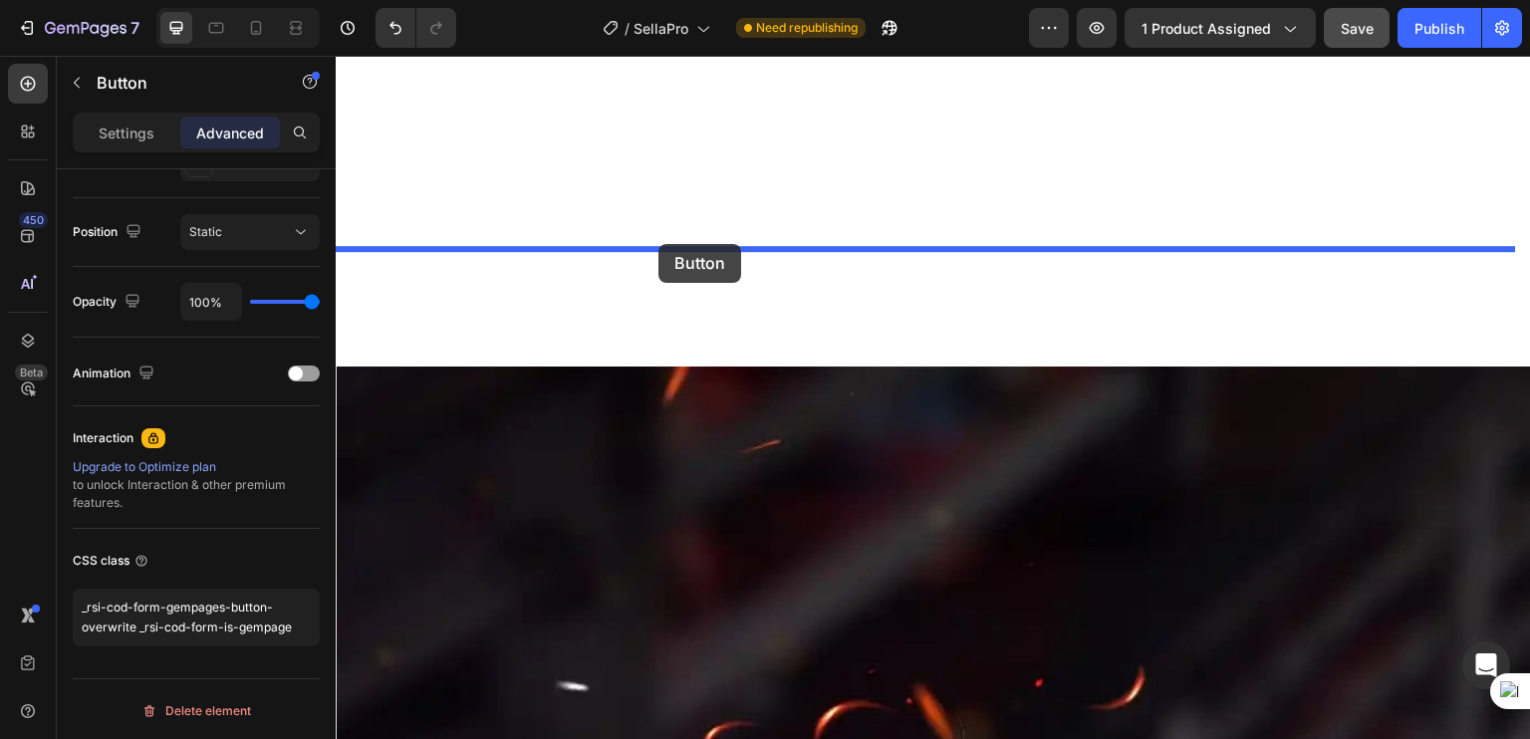
drag, startPoint x: 585, startPoint y: 384, endPoint x: 658, endPoint y: 244, distance: 157.7
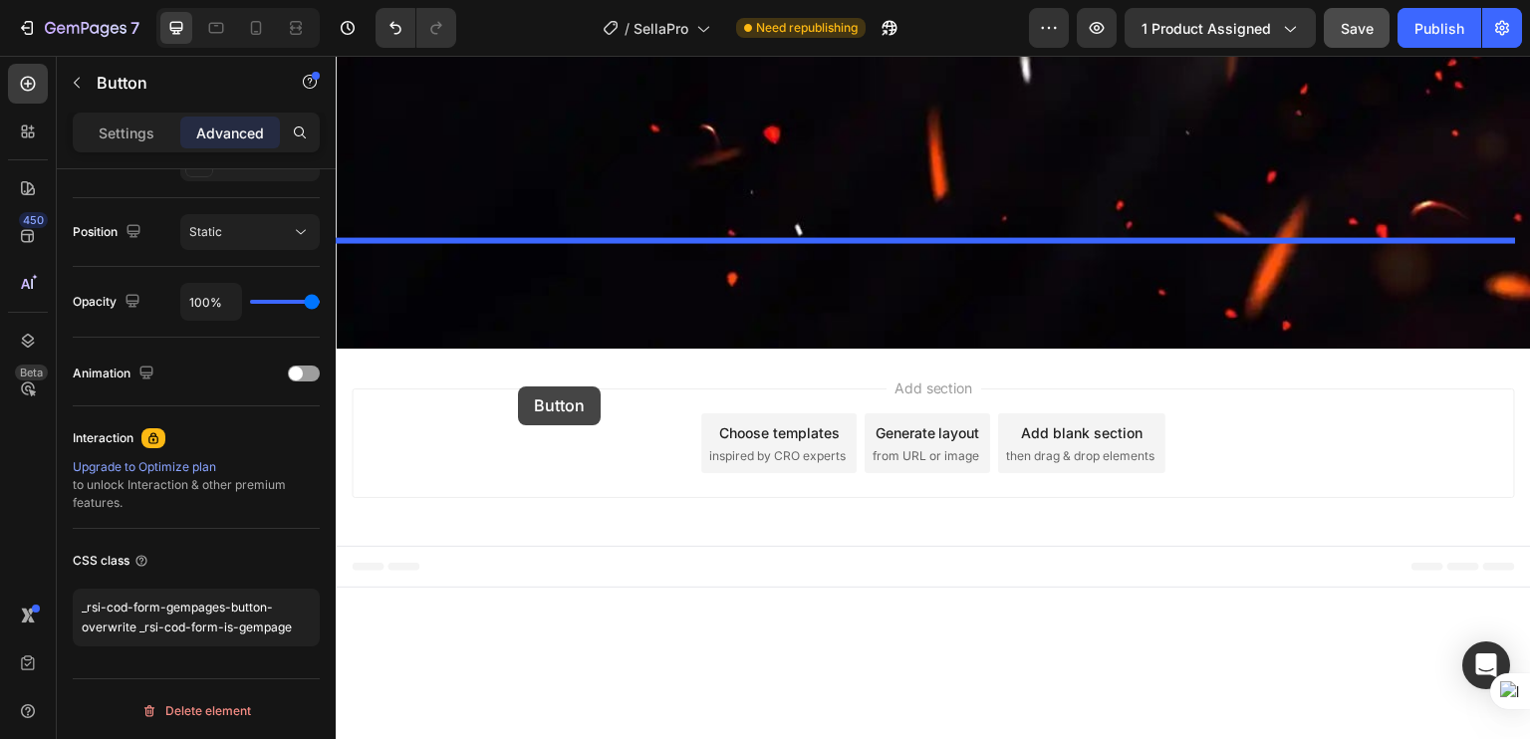
scroll to position [11105, 0]
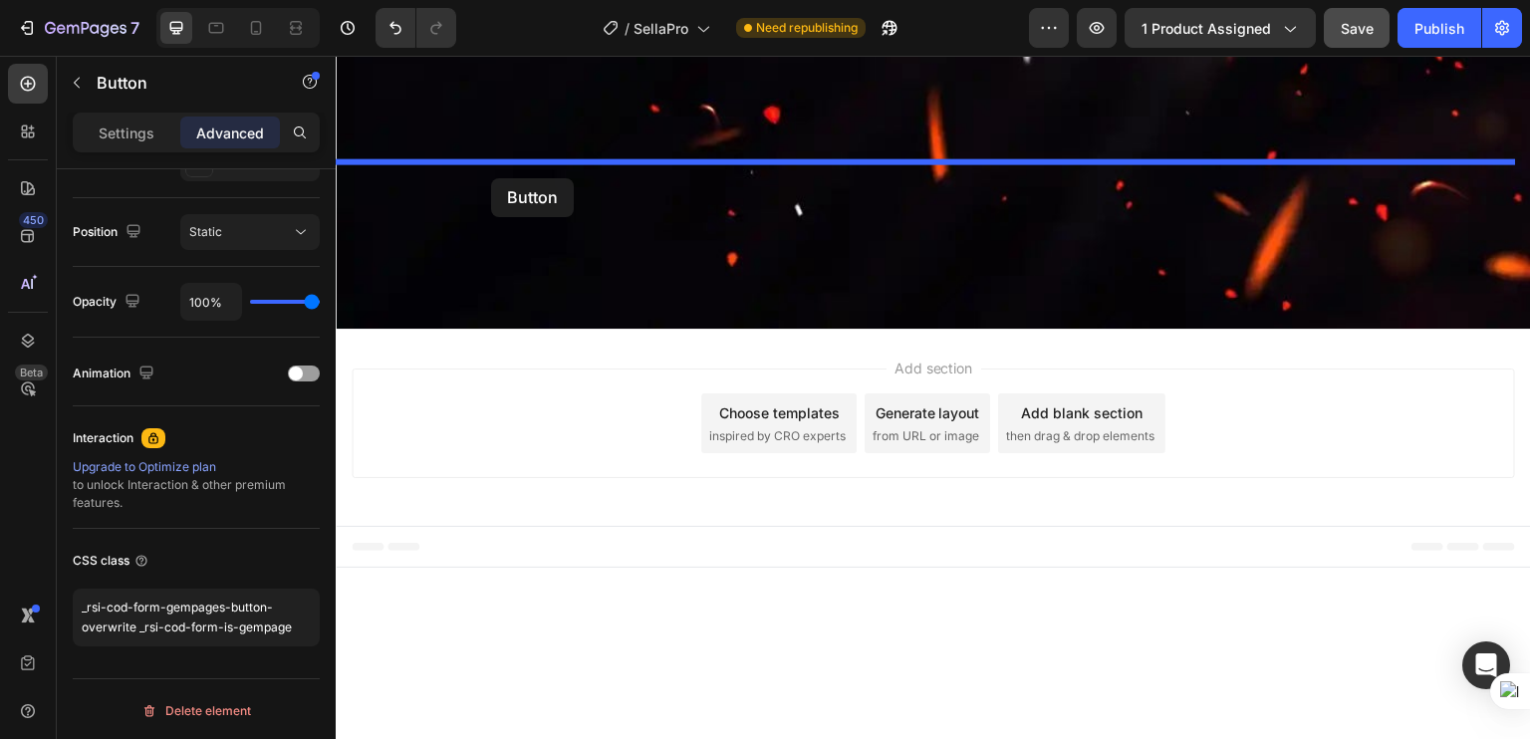
drag, startPoint x: 545, startPoint y: 330, endPoint x: 491, endPoint y: 178, distance: 160.7
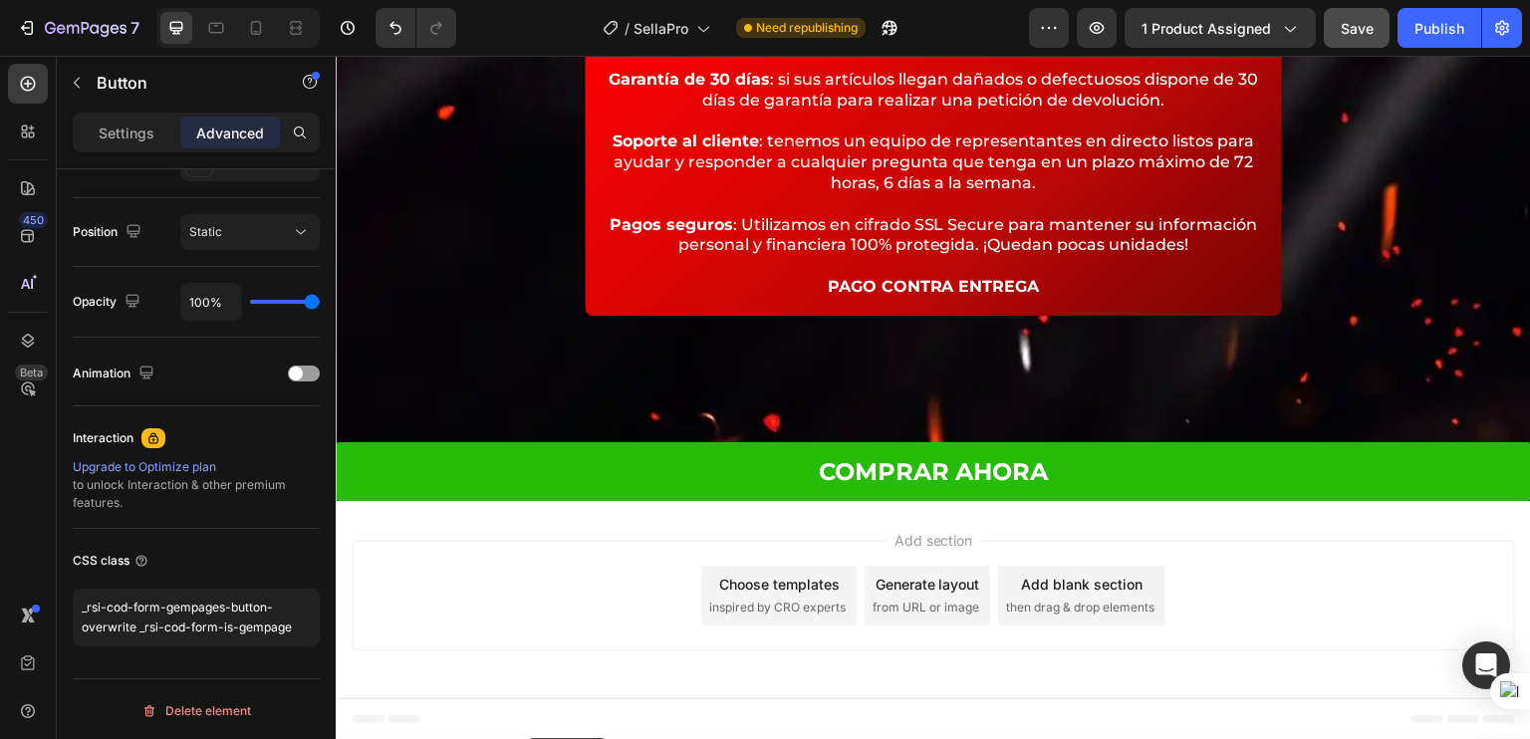
scroll to position [15144, 0]
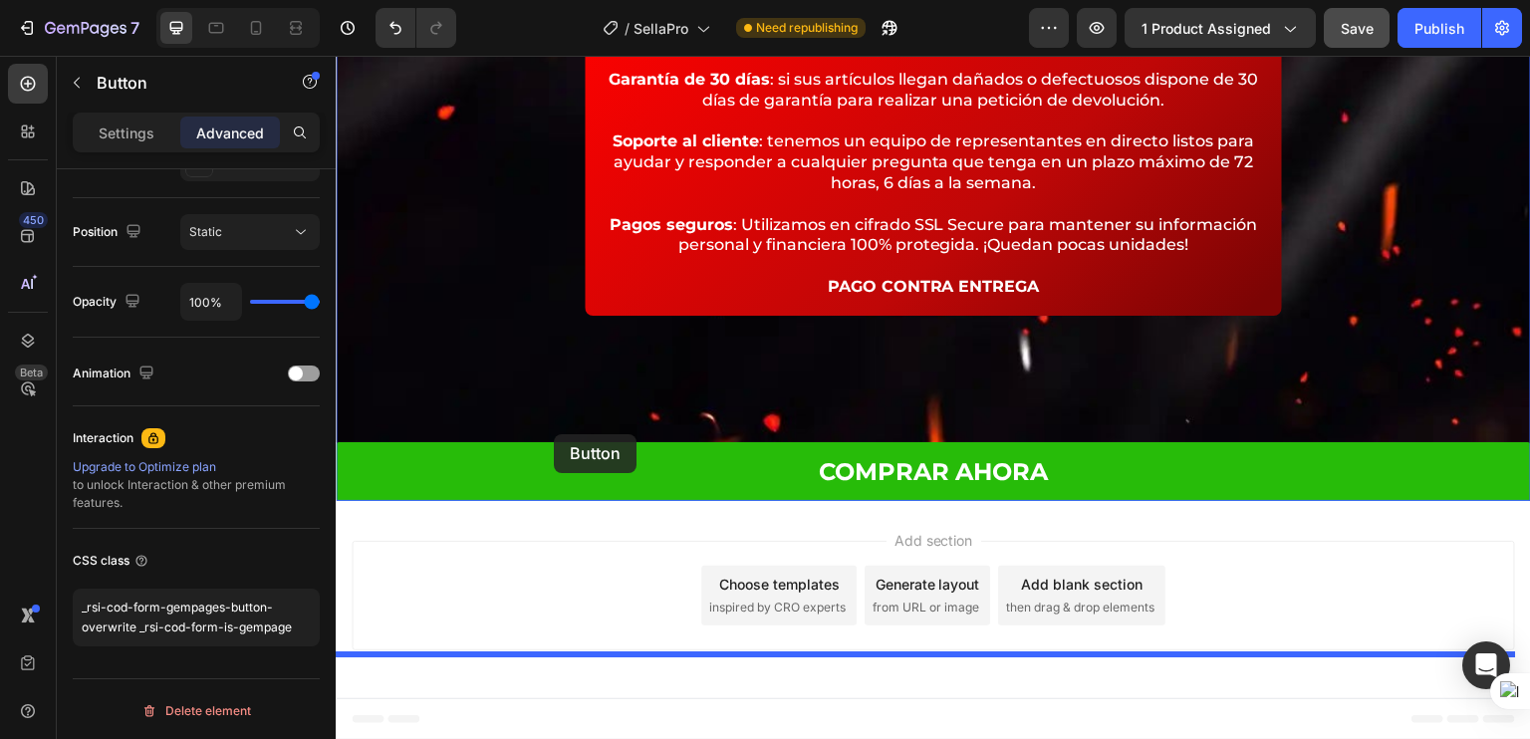
drag, startPoint x: 527, startPoint y: 255, endPoint x: 554, endPoint y: 434, distance: 181.3
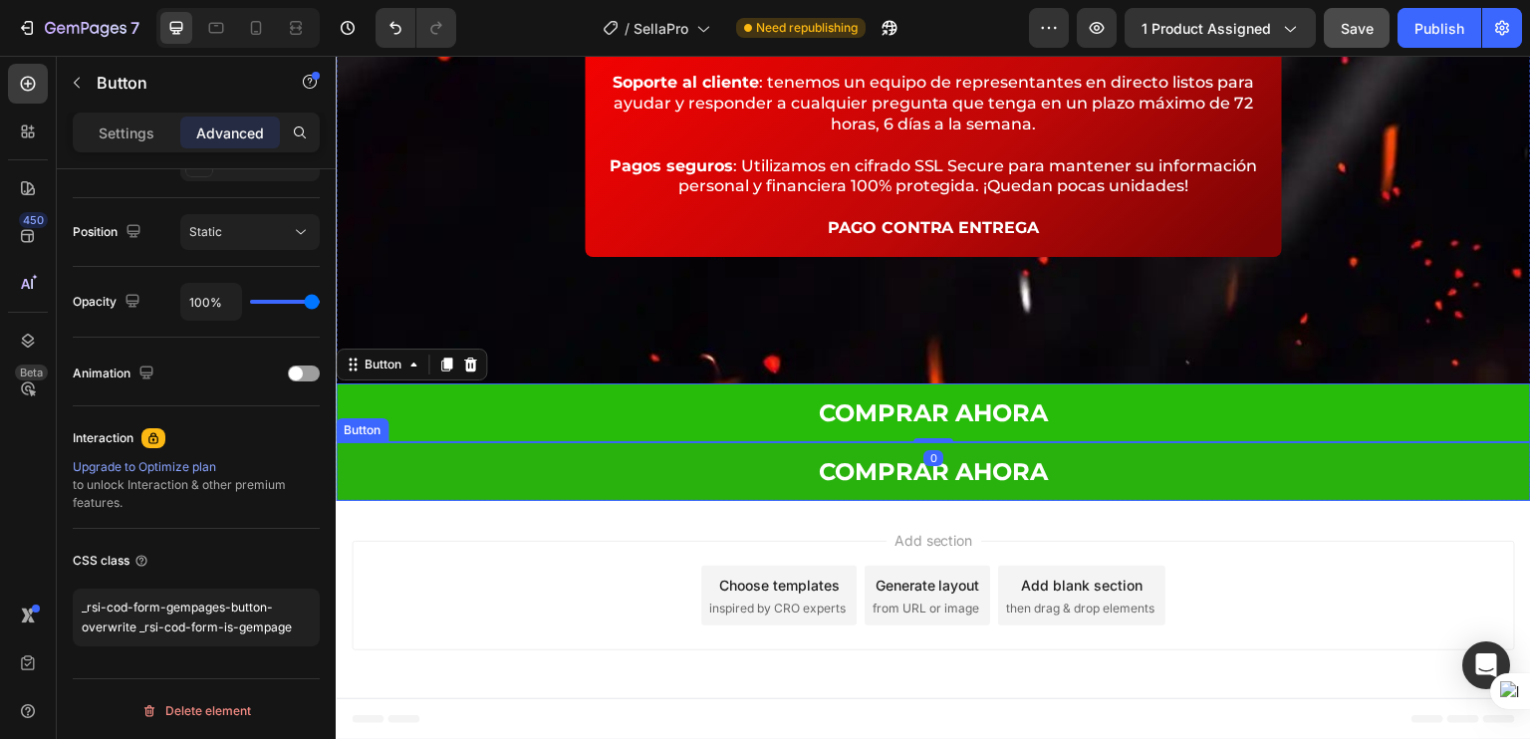
click at [446, 501] on link "COMPRAR AHORA" at bounding box center [933, 471] width 1195 height 59
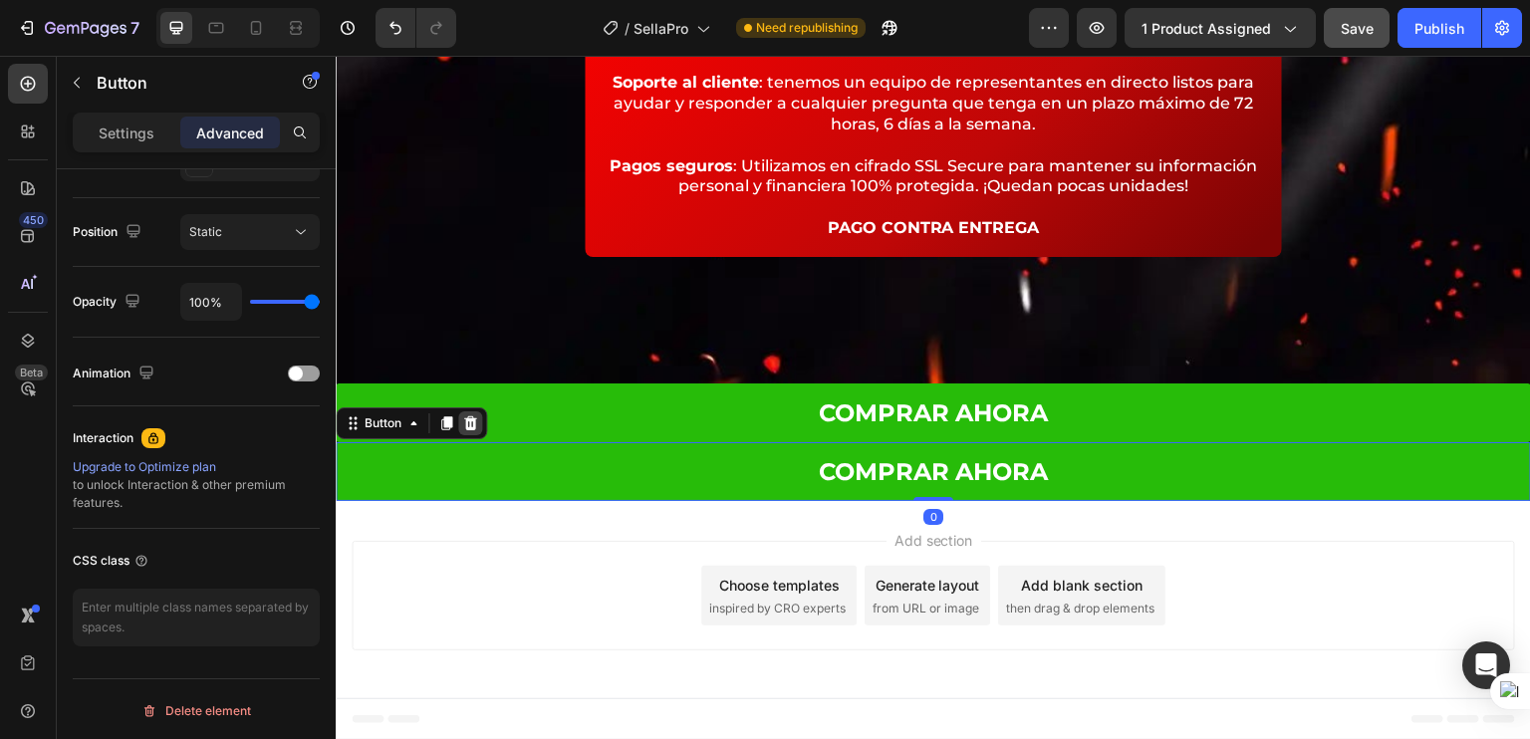
click at [465, 431] on icon at bounding box center [470, 423] width 16 height 16
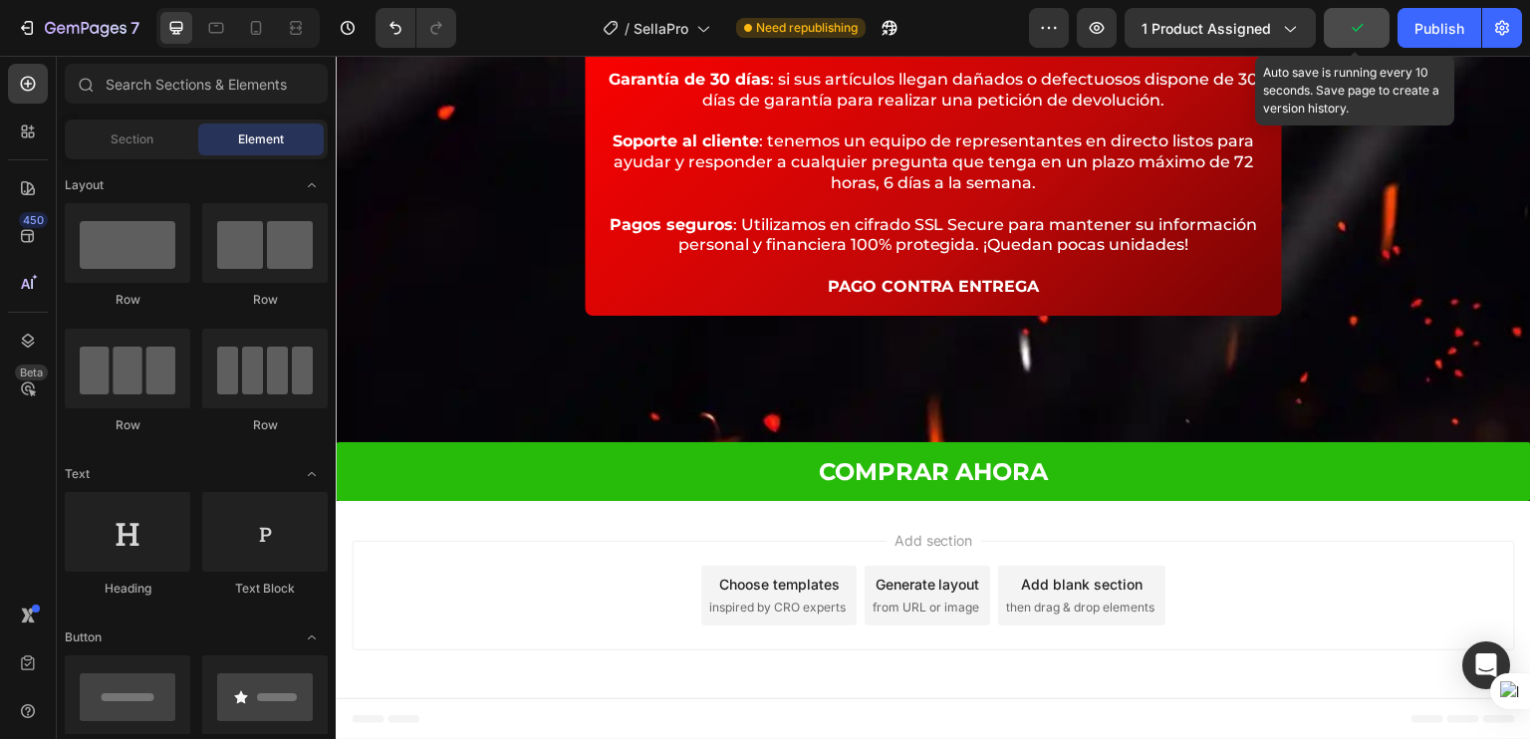
click at [1371, 24] on button "button" at bounding box center [1357, 28] width 66 height 40
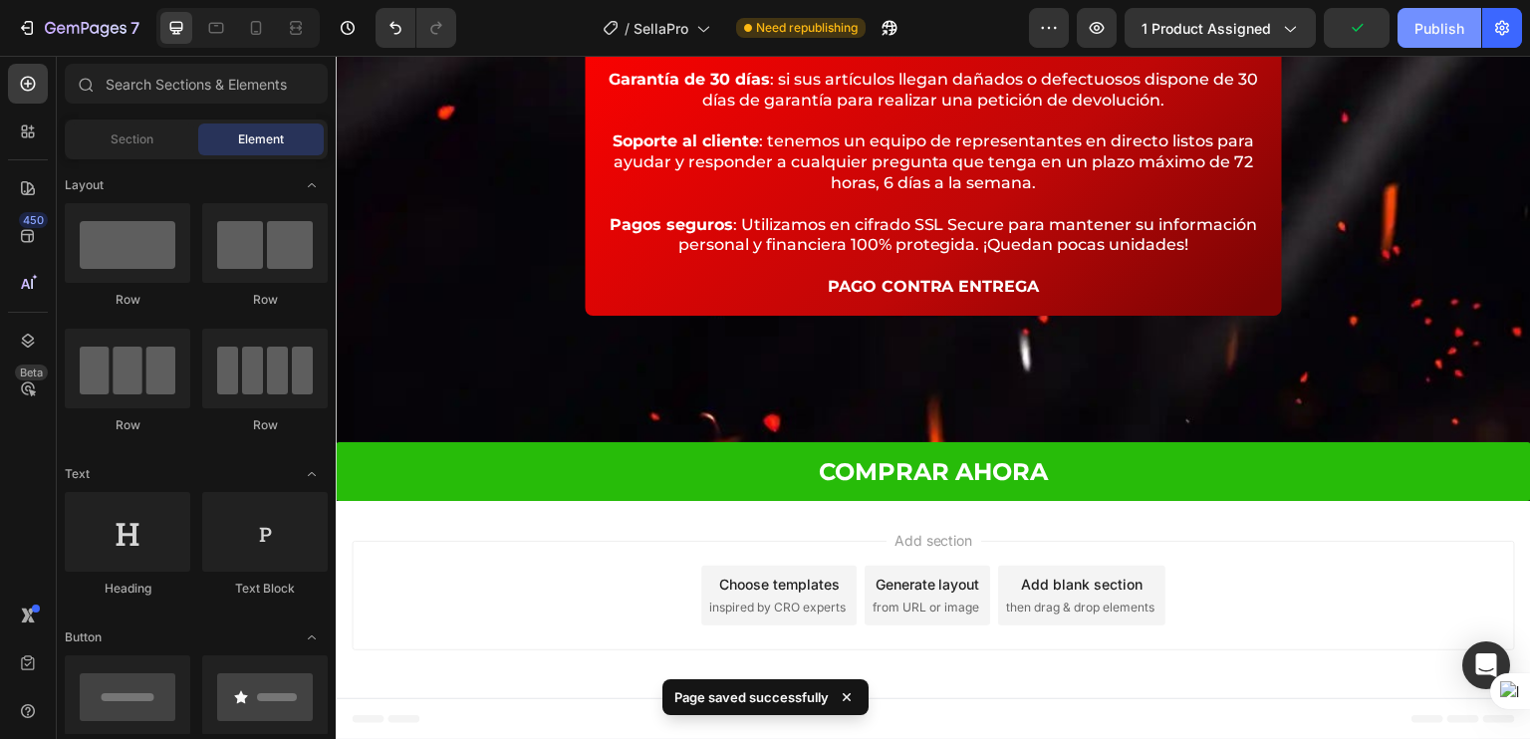
click at [1445, 27] on div "Publish" at bounding box center [1439, 28] width 50 height 21
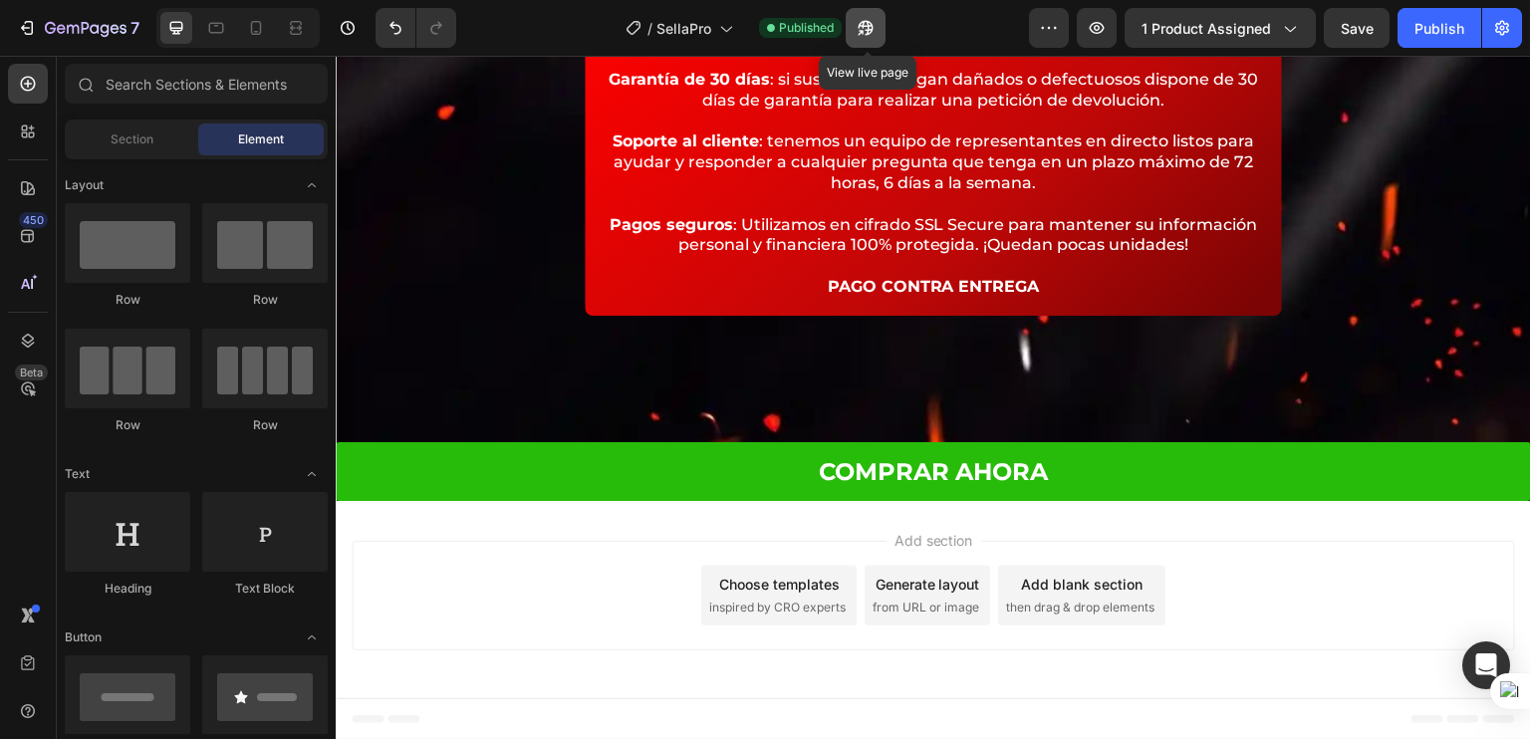
click at [864, 30] on icon "button" at bounding box center [861, 32] width 5 height 5
